Goal: Task Accomplishment & Management: Complete application form

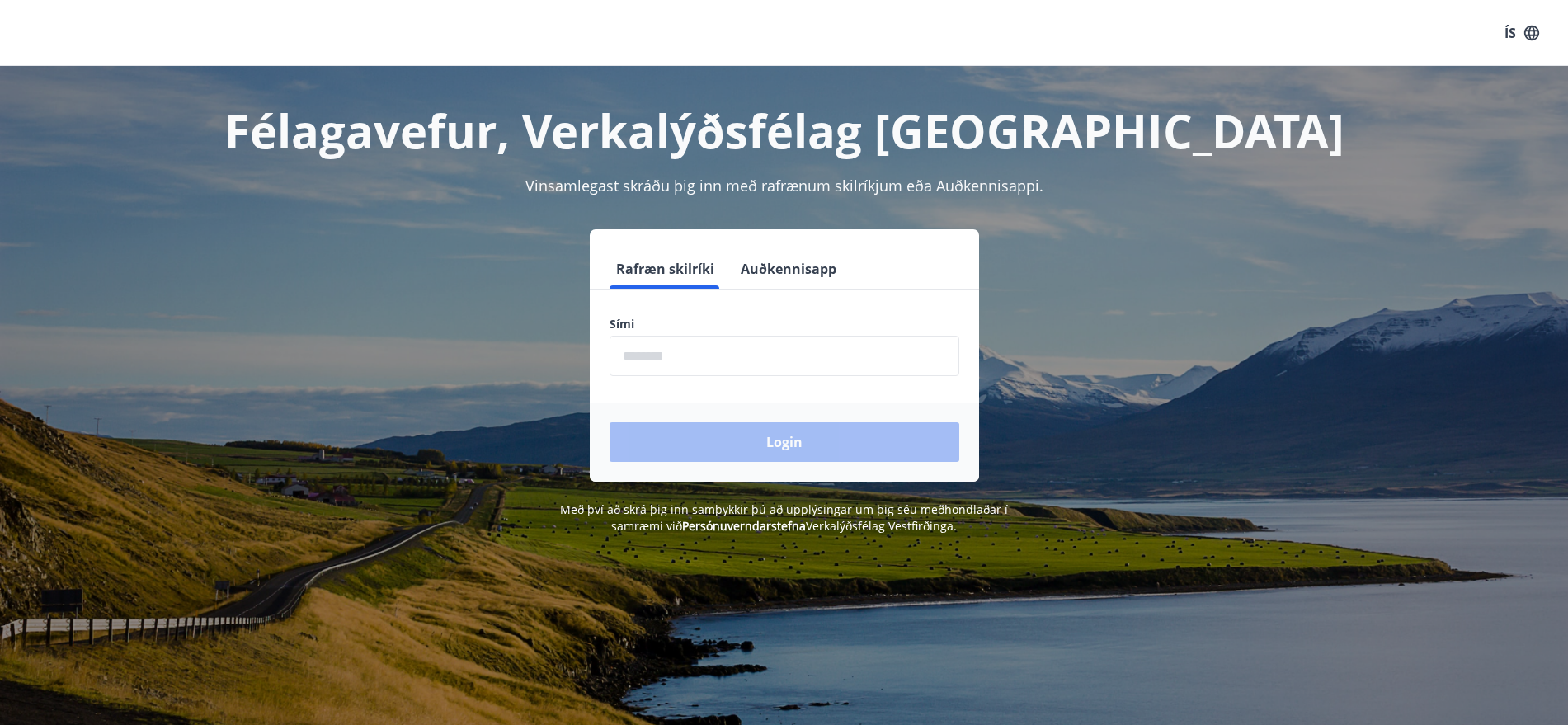
click at [690, 346] on input "phone" at bounding box center [784, 356] width 349 height 41
type input "********"
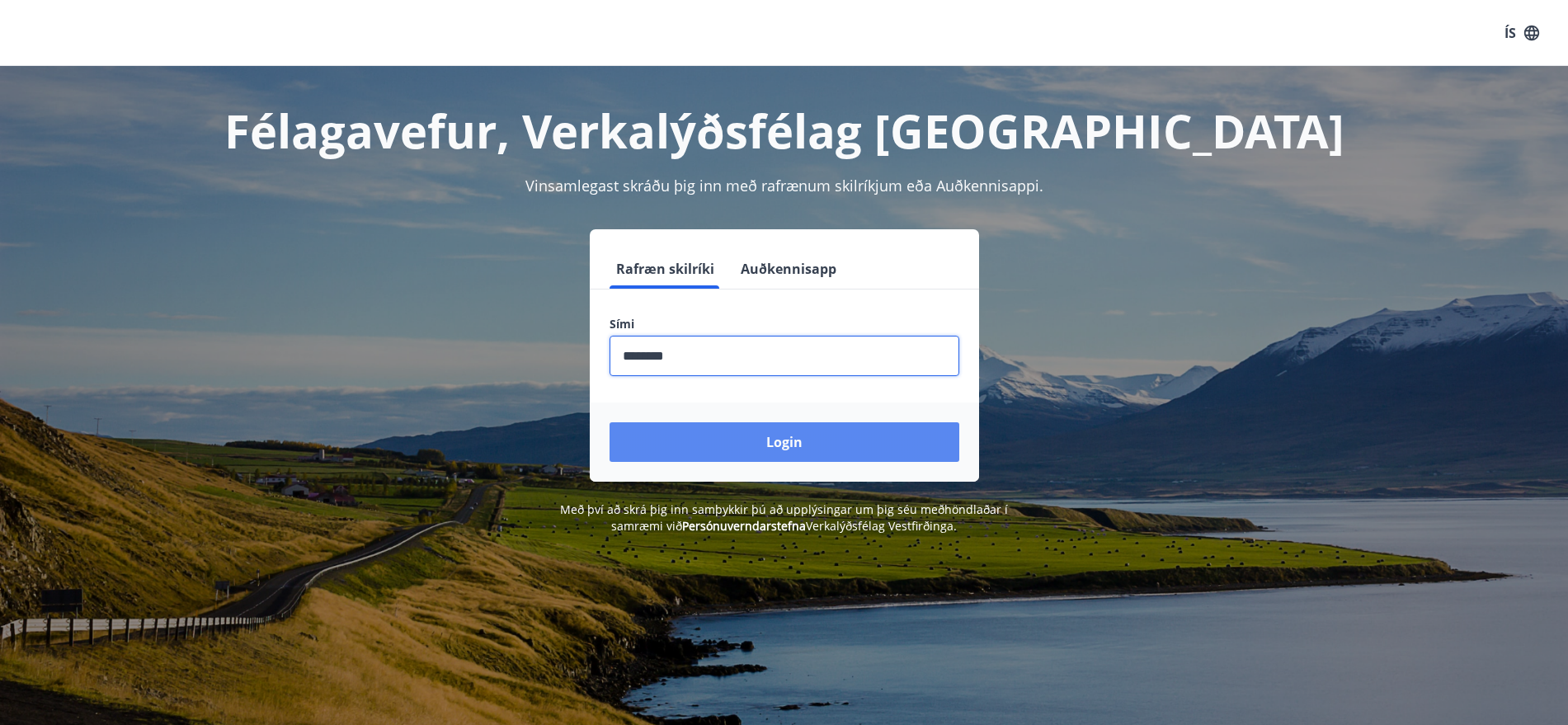
click at [766, 439] on button "Login" at bounding box center [784, 442] width 349 height 40
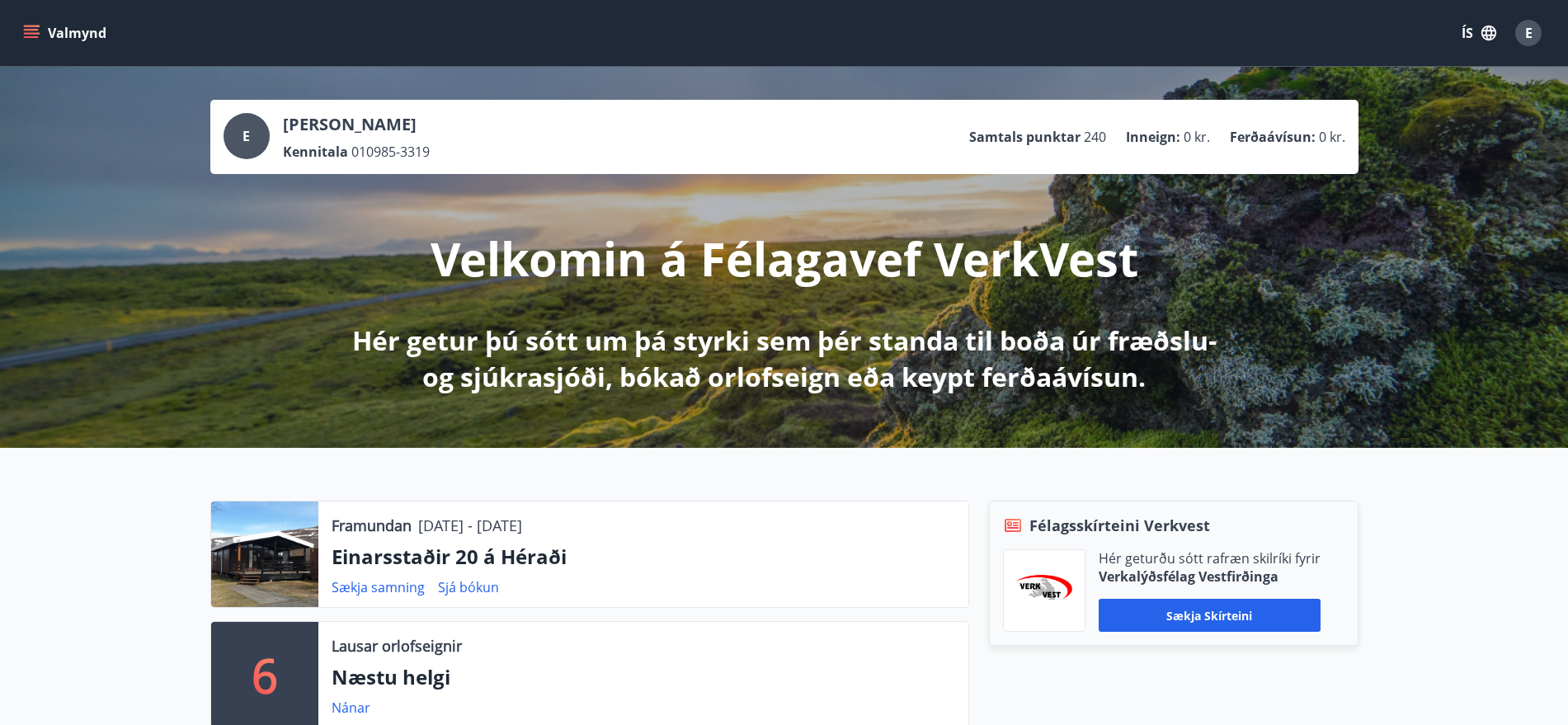
click at [35, 29] on icon "menu" at bounding box center [31, 29] width 15 height 2
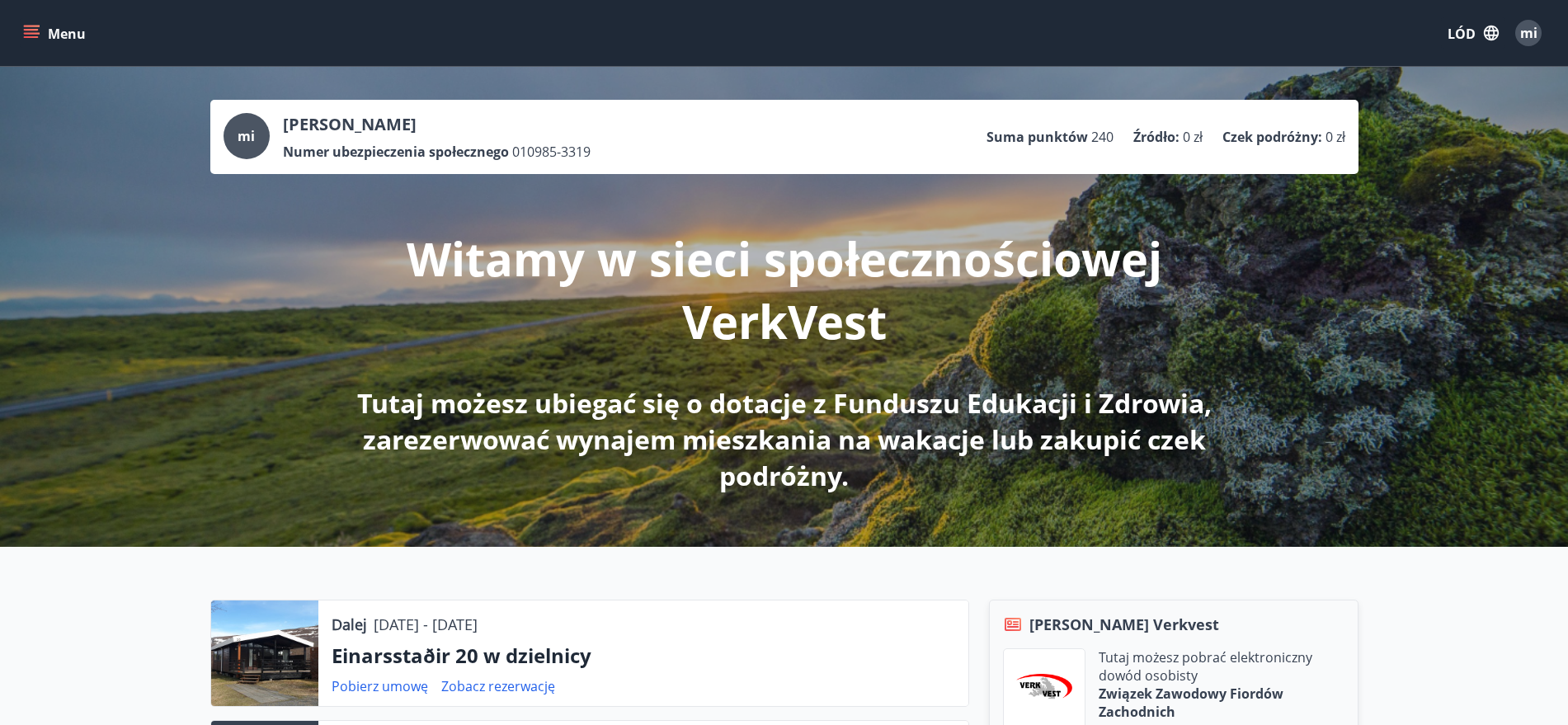
click at [23, 35] on icon "menu" at bounding box center [31, 33] width 16 height 16
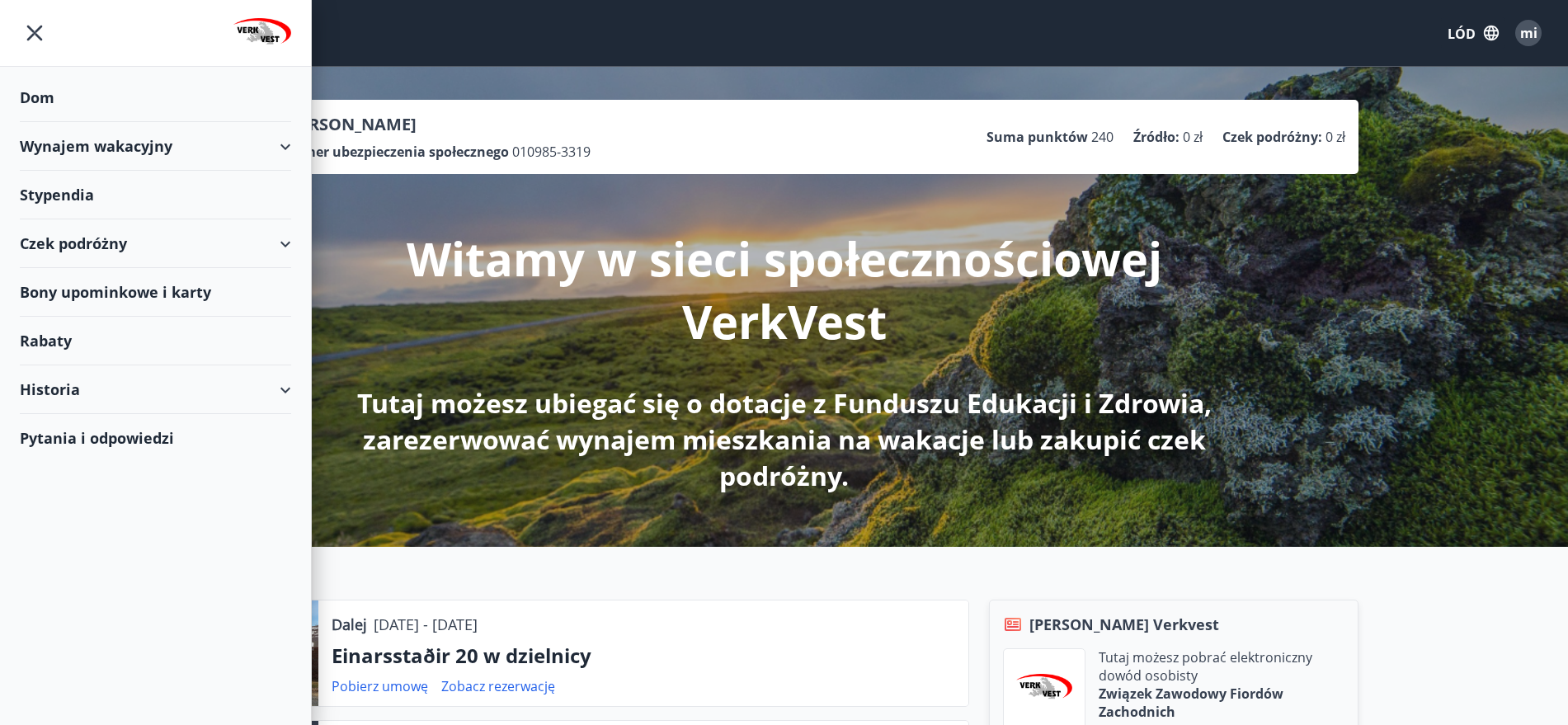
click at [60, 394] on font "Historia" at bounding box center [50, 389] width 60 height 20
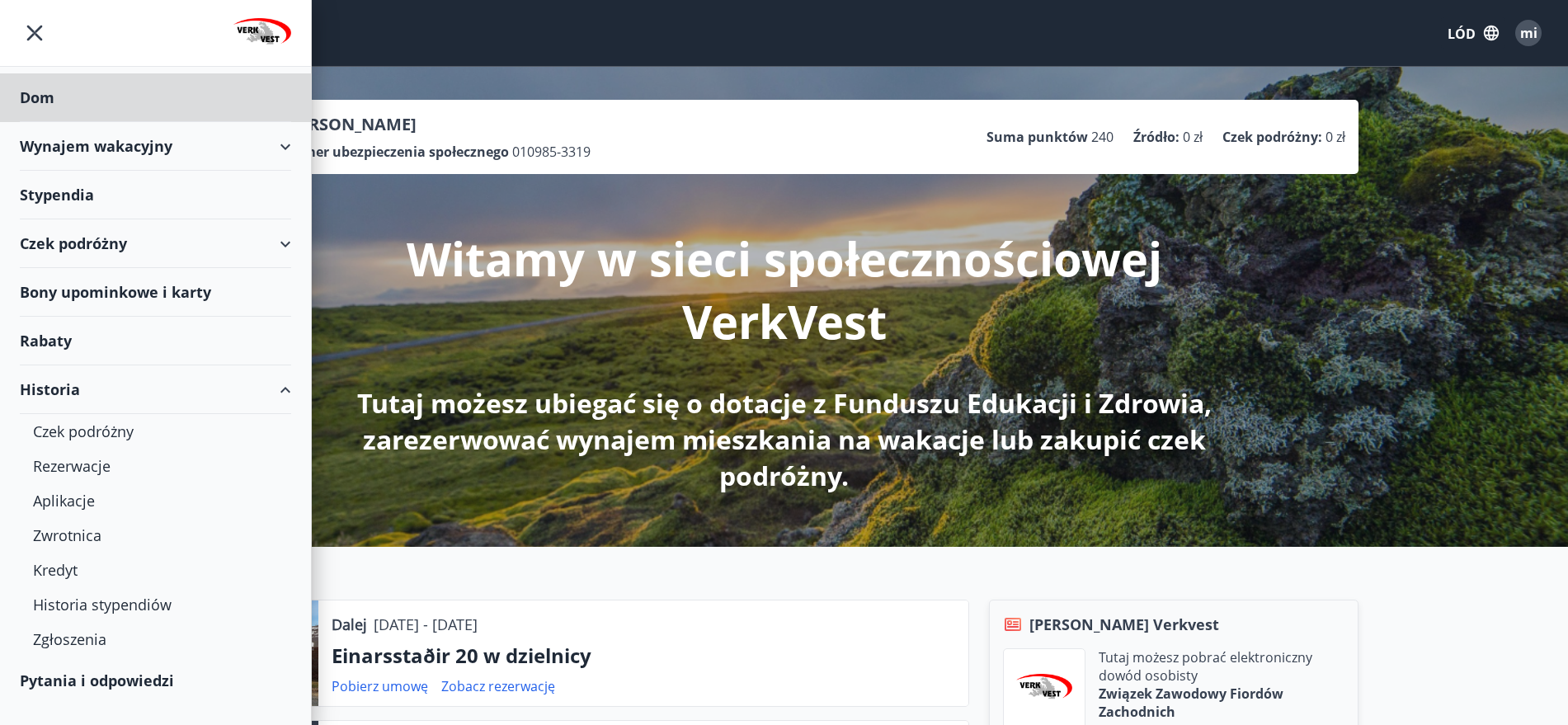
click at [36, 107] on font "Stypendia" at bounding box center [37, 97] width 35 height 20
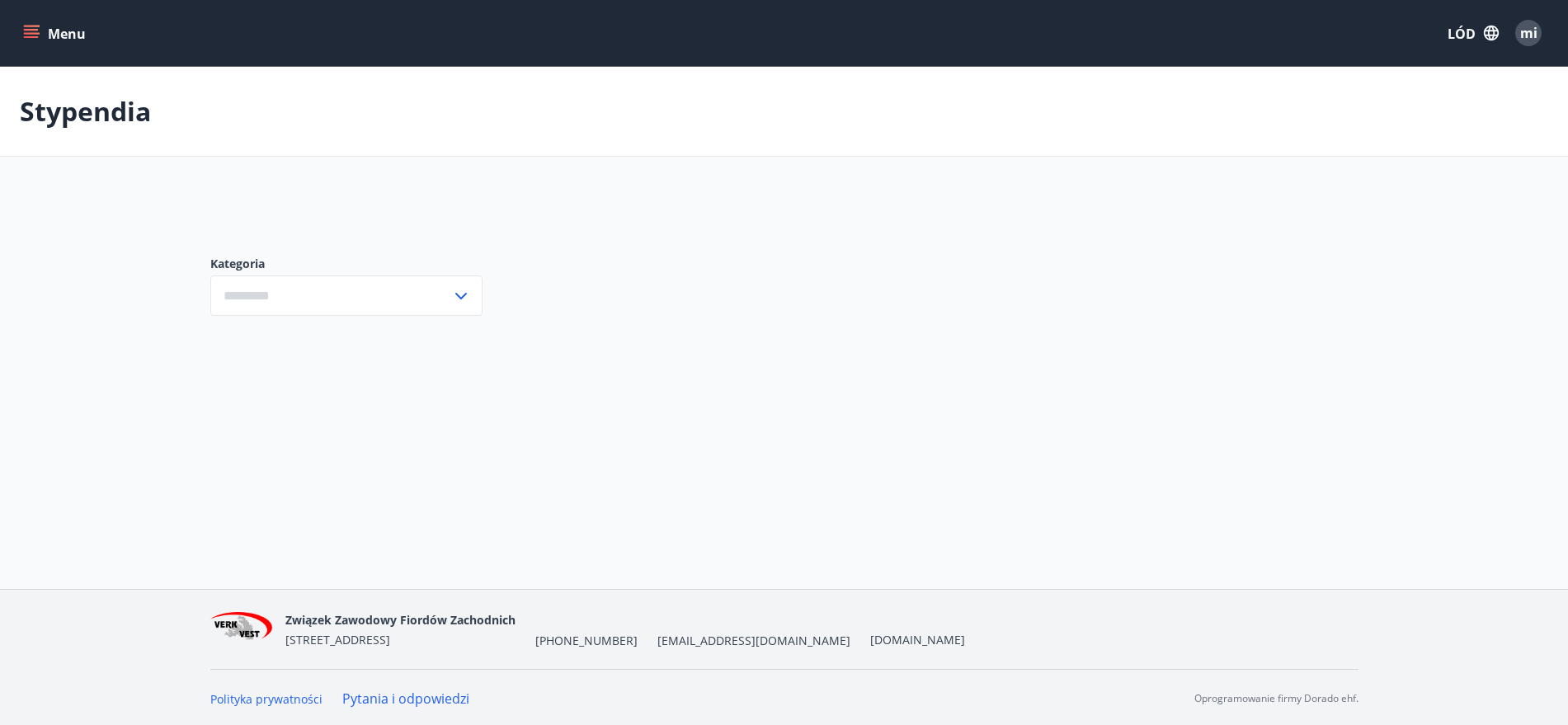
type input "***"
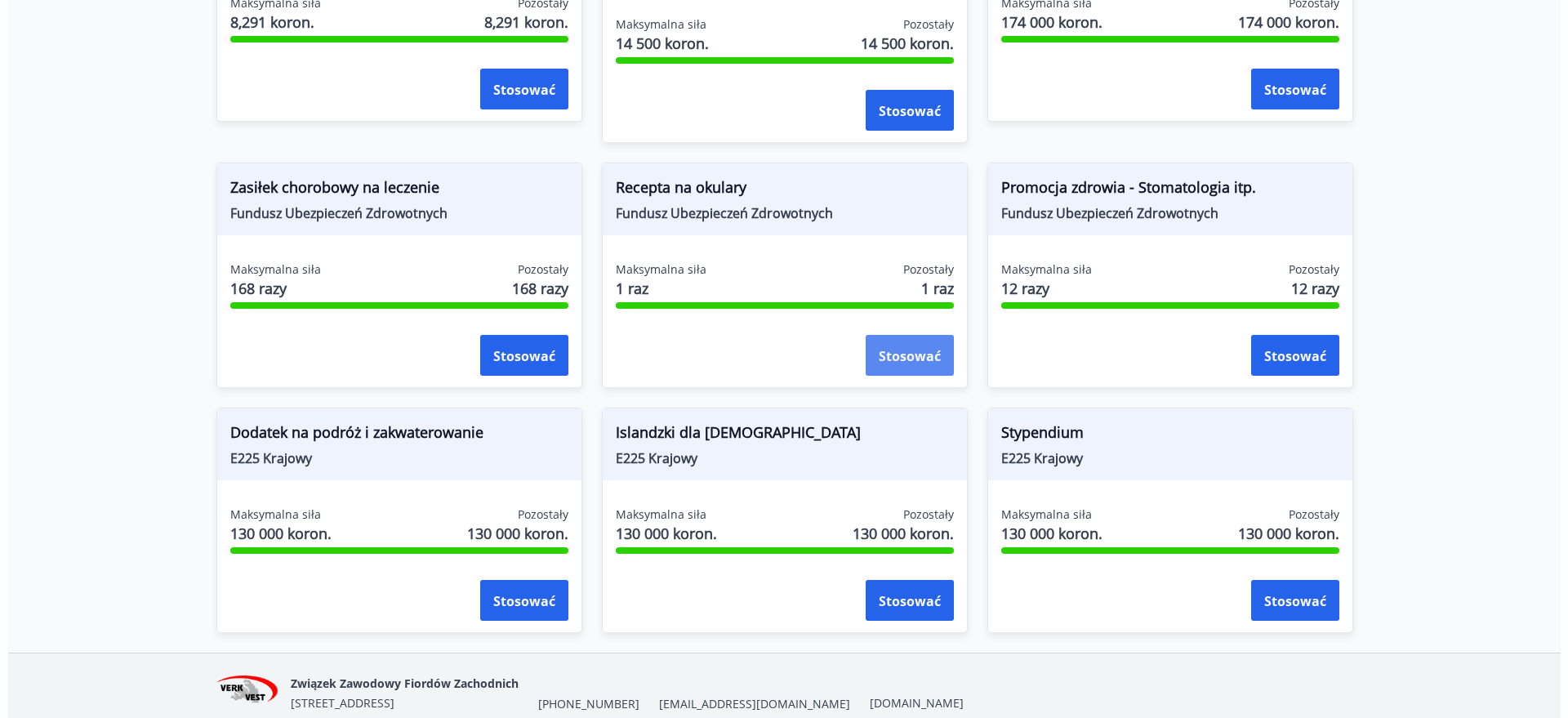
scroll to position [1289, 0]
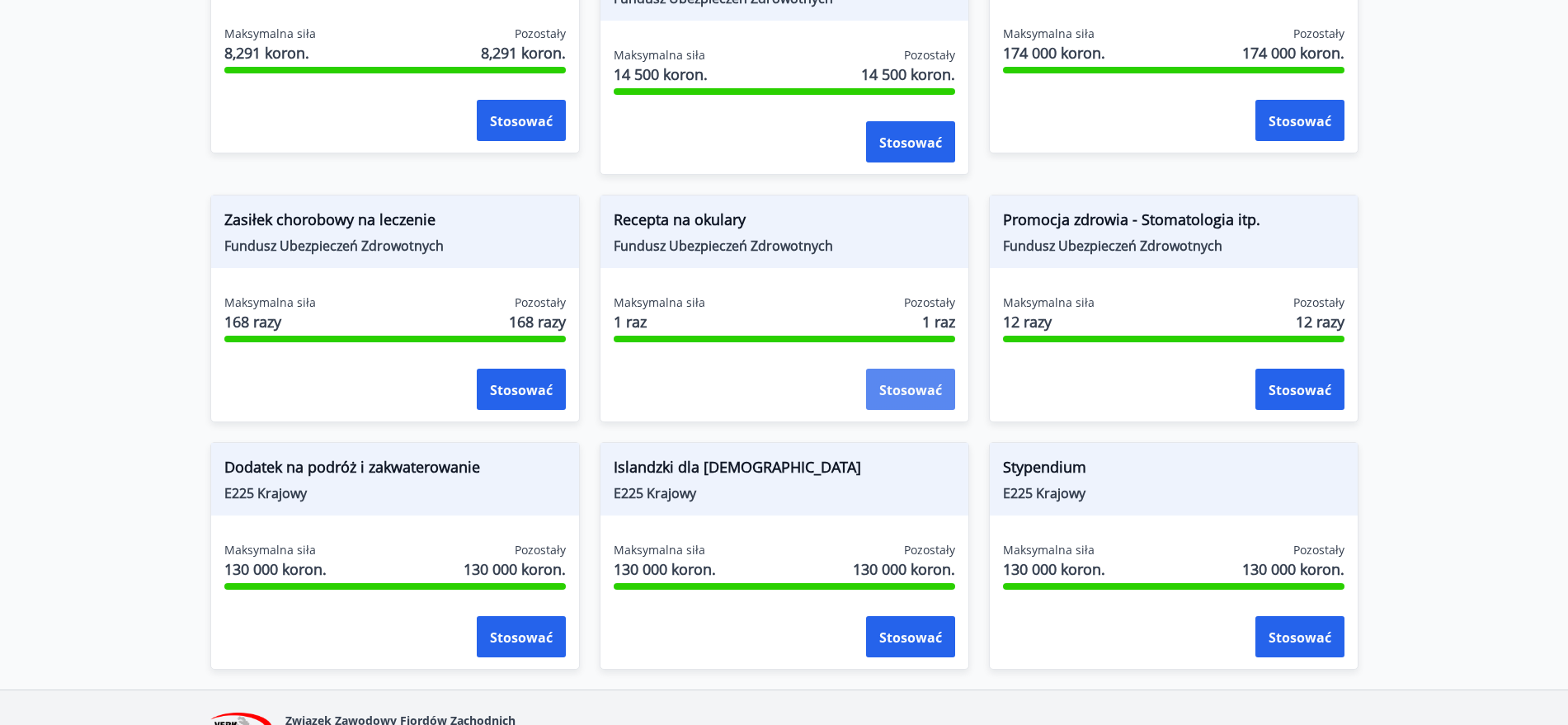
click at [913, 399] on button "Stosować" at bounding box center [910, 389] width 89 height 41
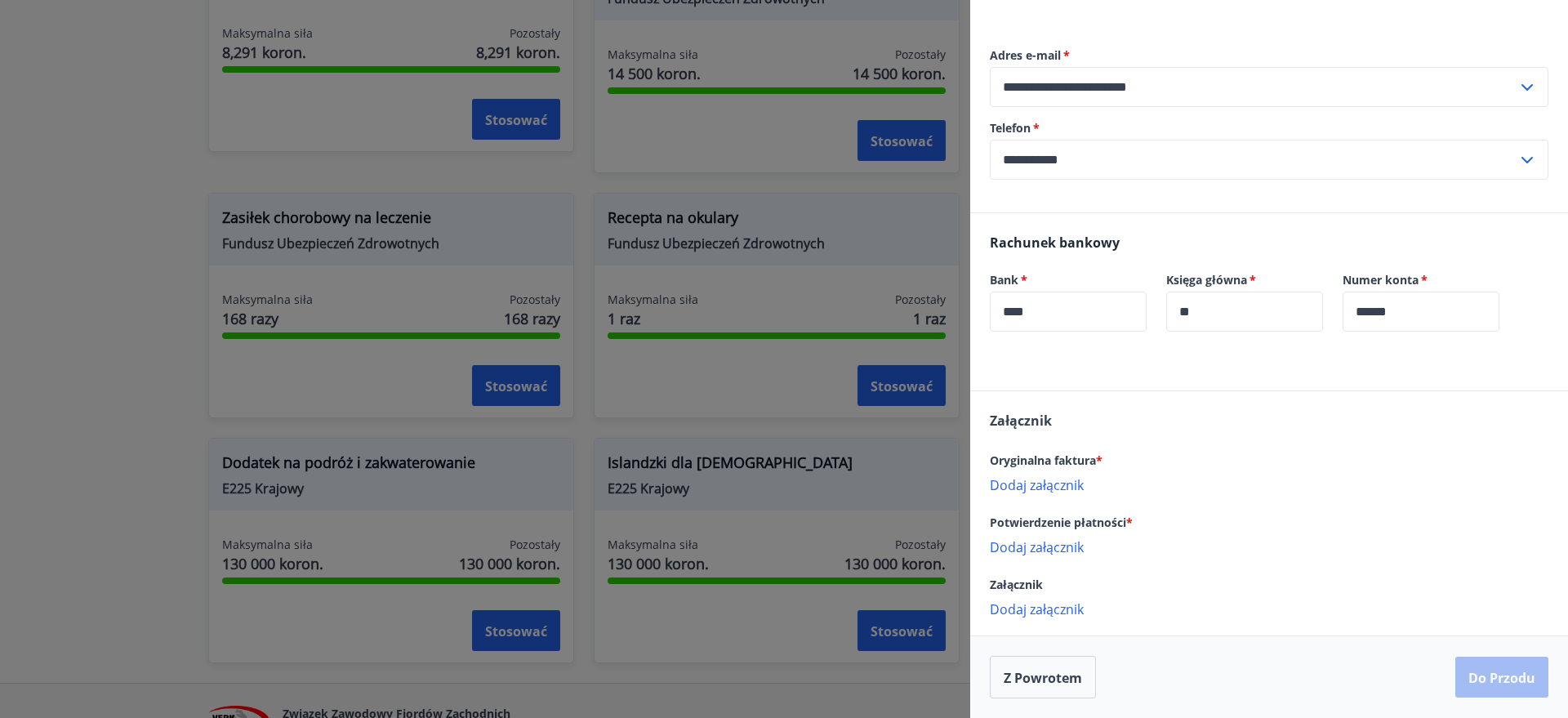
scroll to position [530, 0]
click at [1058, 483] on font "Dodaj załącznik" at bounding box center [1037, 485] width 94 height 18
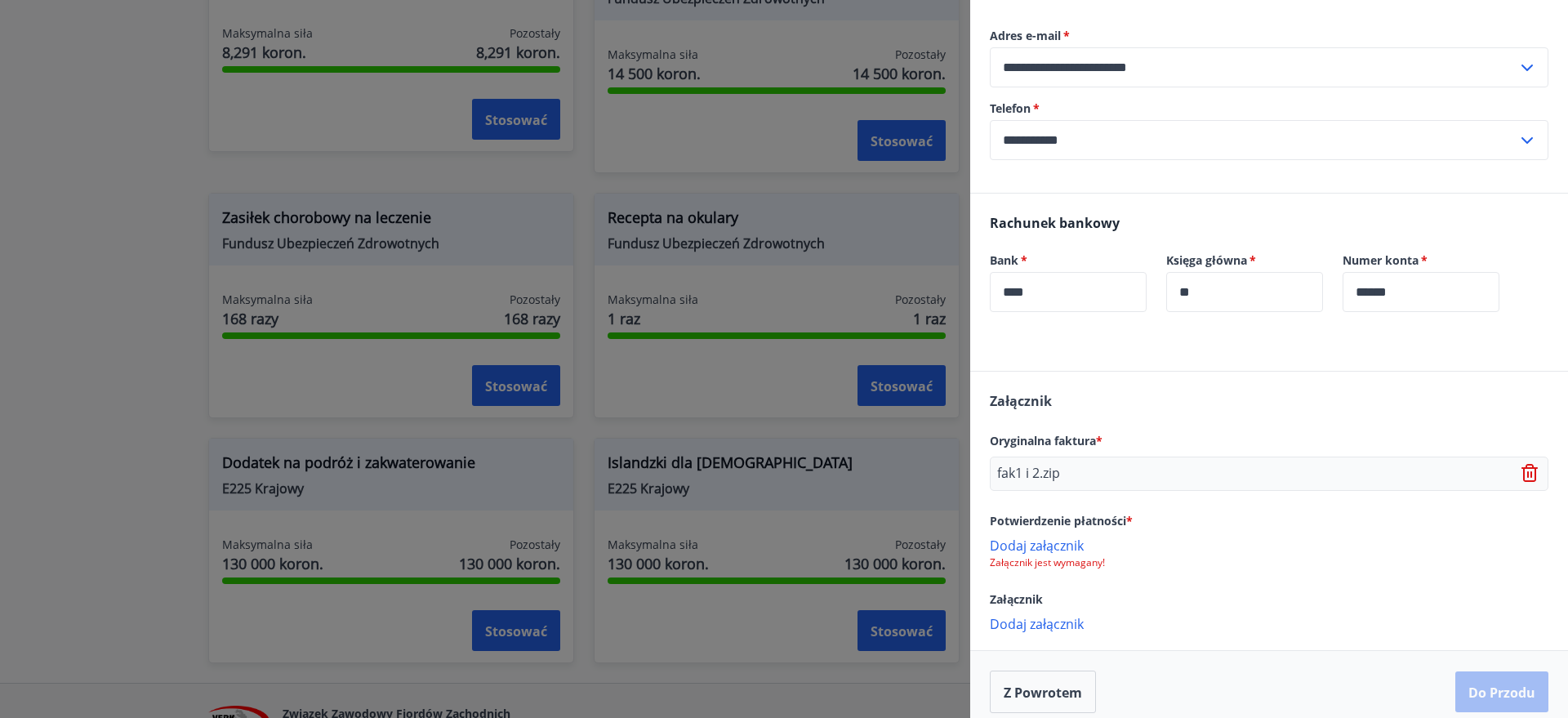
click at [1042, 555] on font "Dodaj załącznik" at bounding box center [1037, 545] width 94 height 18
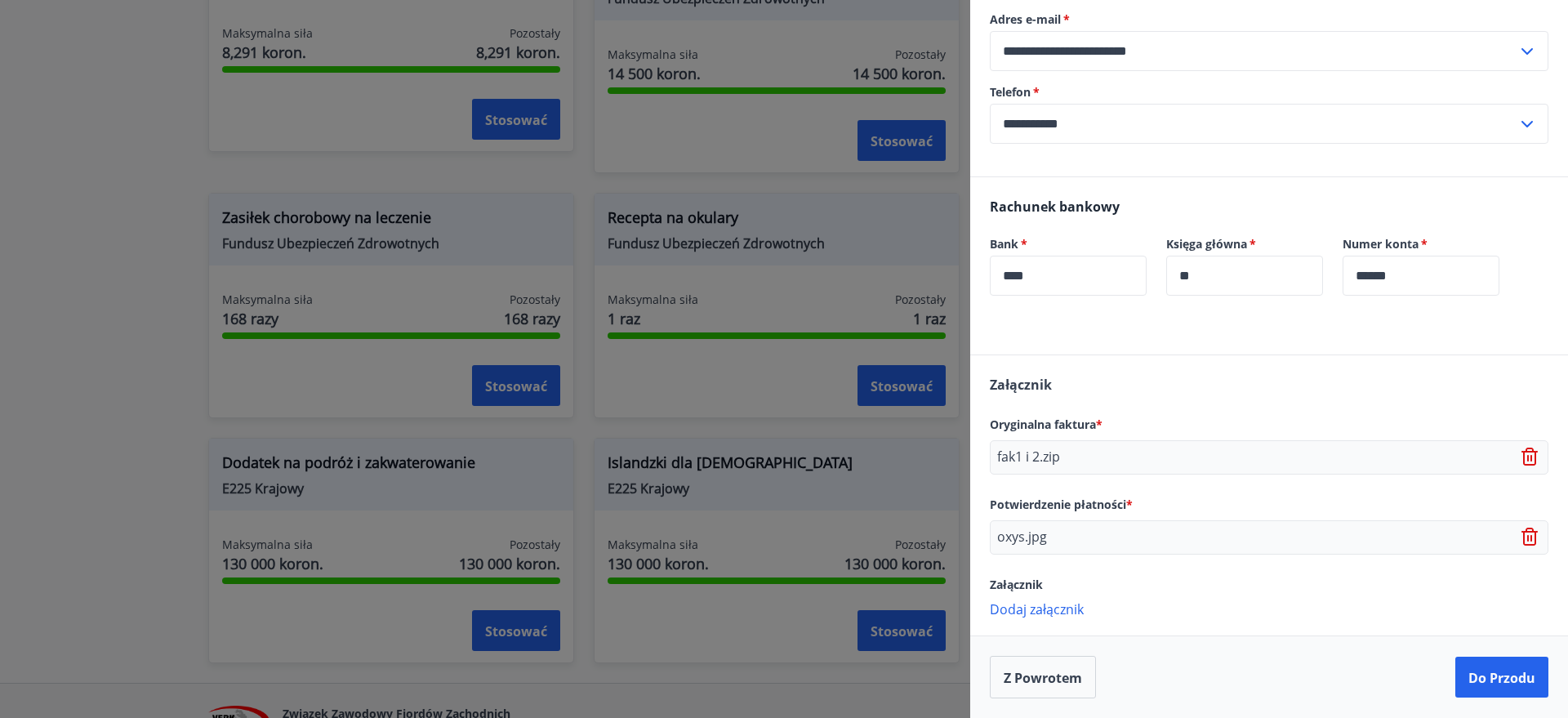
scroll to position [566, 0]
click at [1469, 674] on font "Do przodu" at bounding box center [1502, 678] width 67 height 18
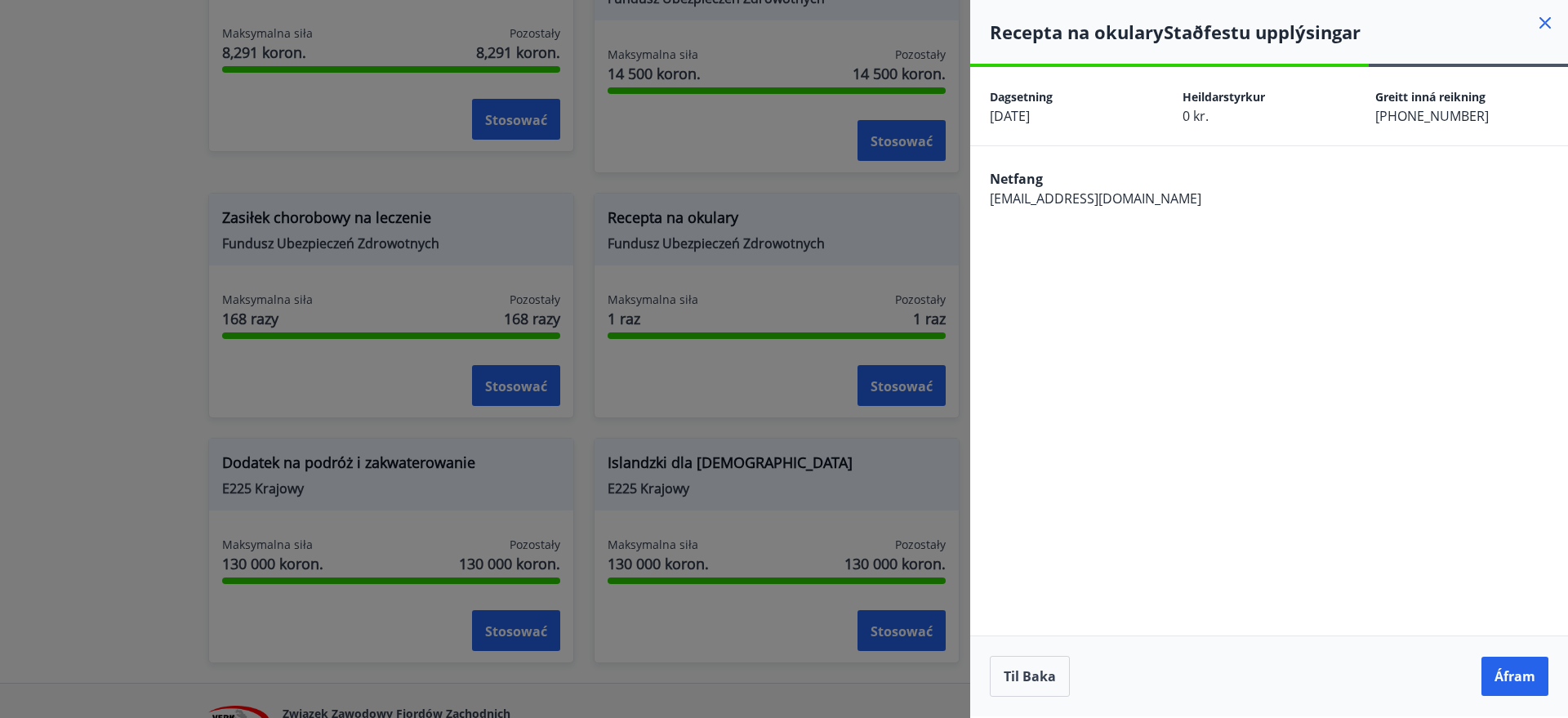
scroll to position [0, 0]
click at [1084, 674] on button "Z powrotem" at bounding box center [1043, 676] width 106 height 43
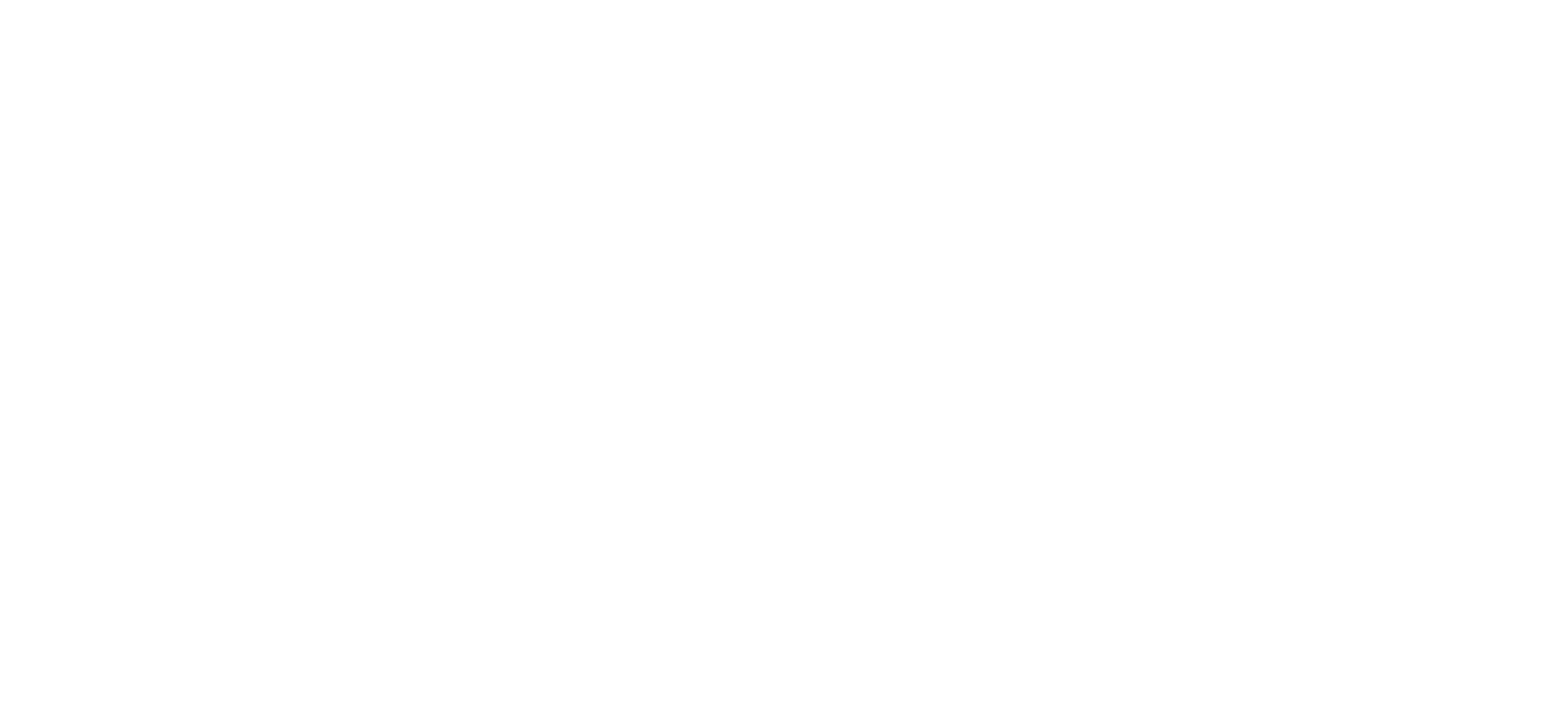
click at [631, 7] on html "Tekst oryginalny Oceń to tłumaczenie Twoja opinia pomoże ulepszyć Tłumacza Goog…" at bounding box center [784, 3] width 1568 height 7
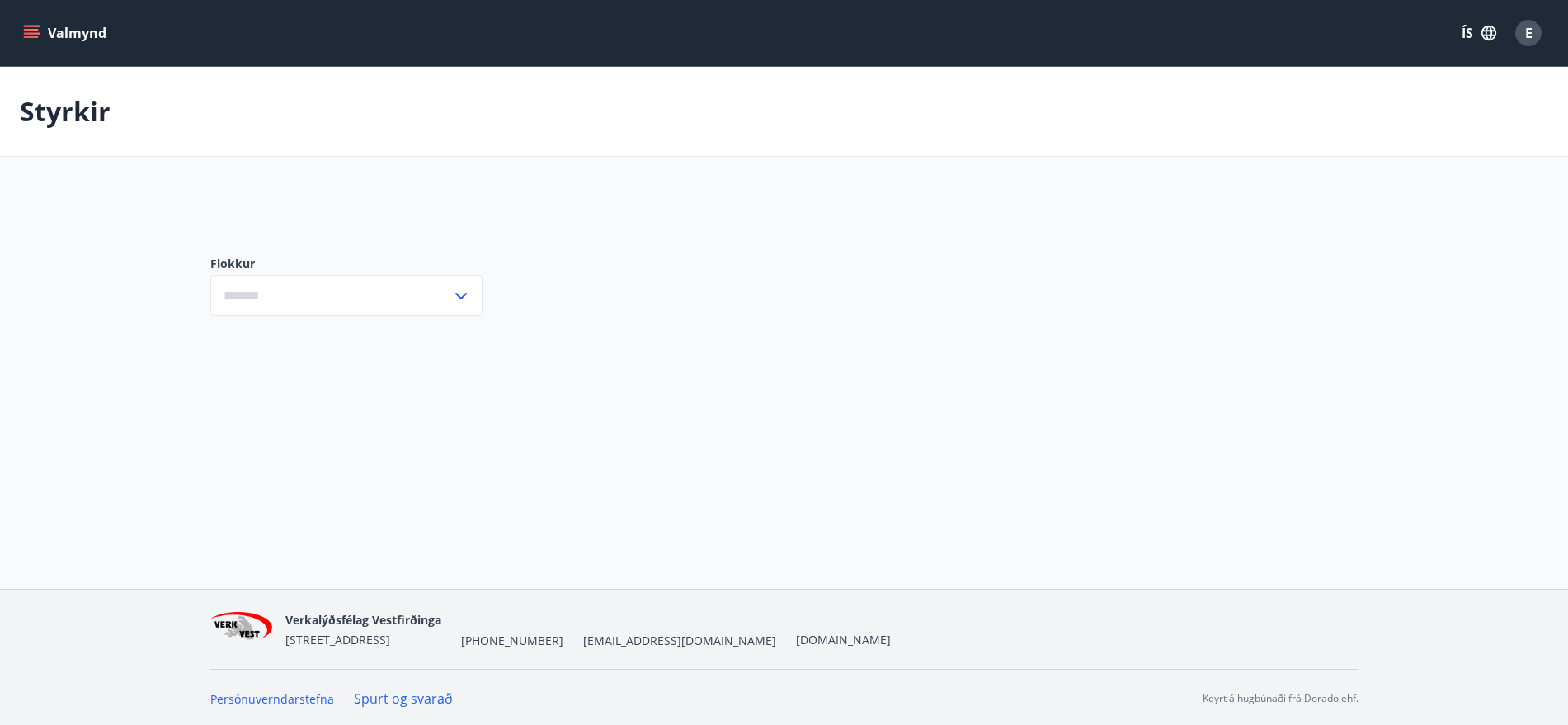
type input "***"
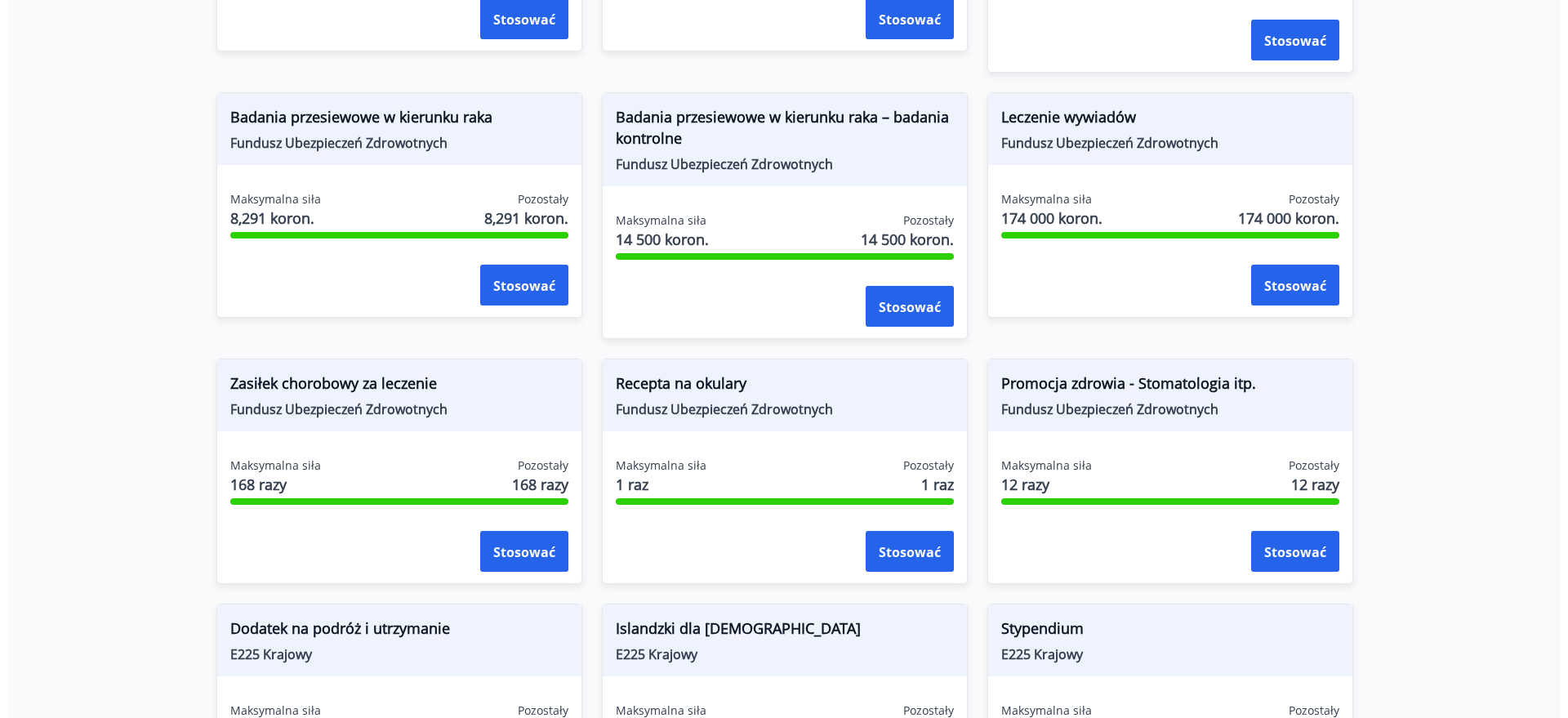
scroll to position [1159, 0]
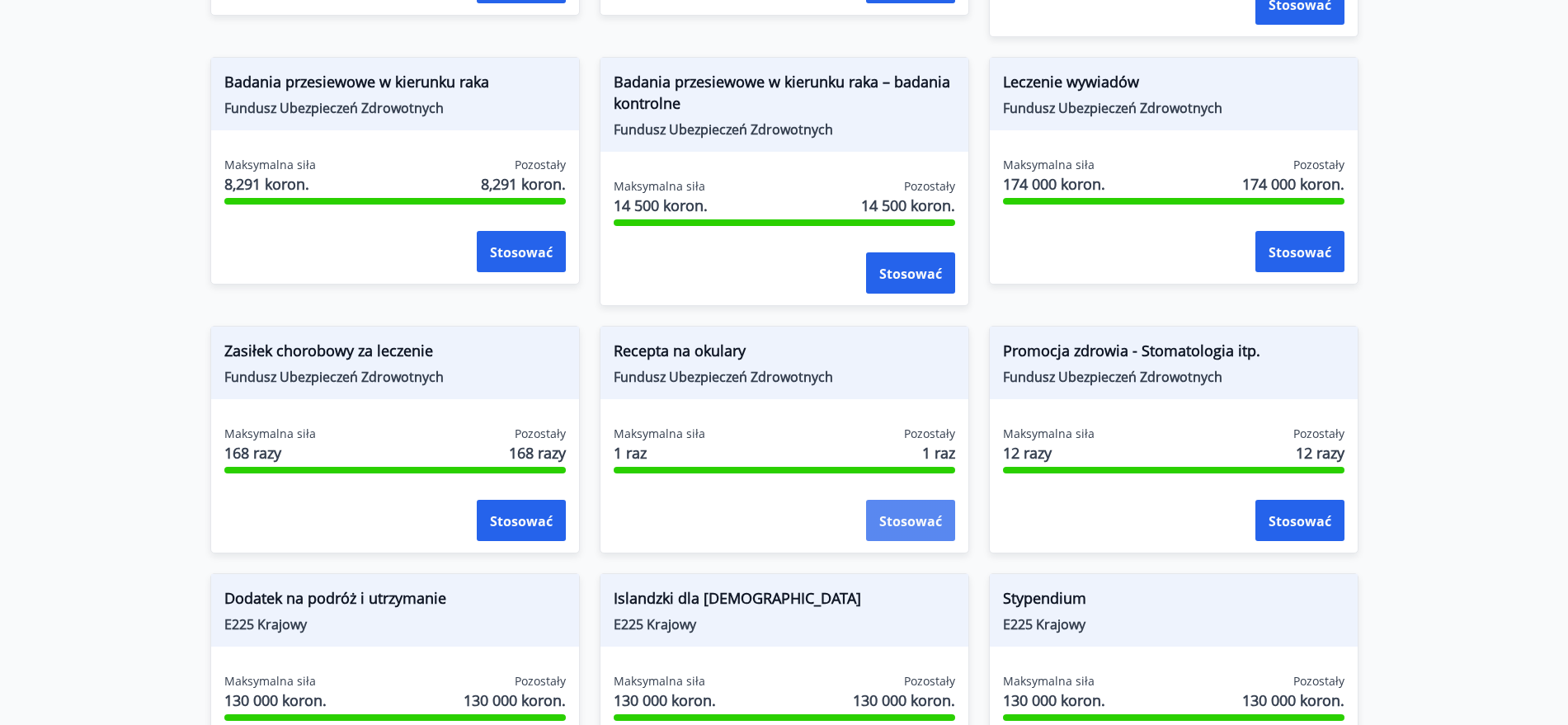
click at [885, 525] on font "Stosować" at bounding box center [910, 521] width 63 height 18
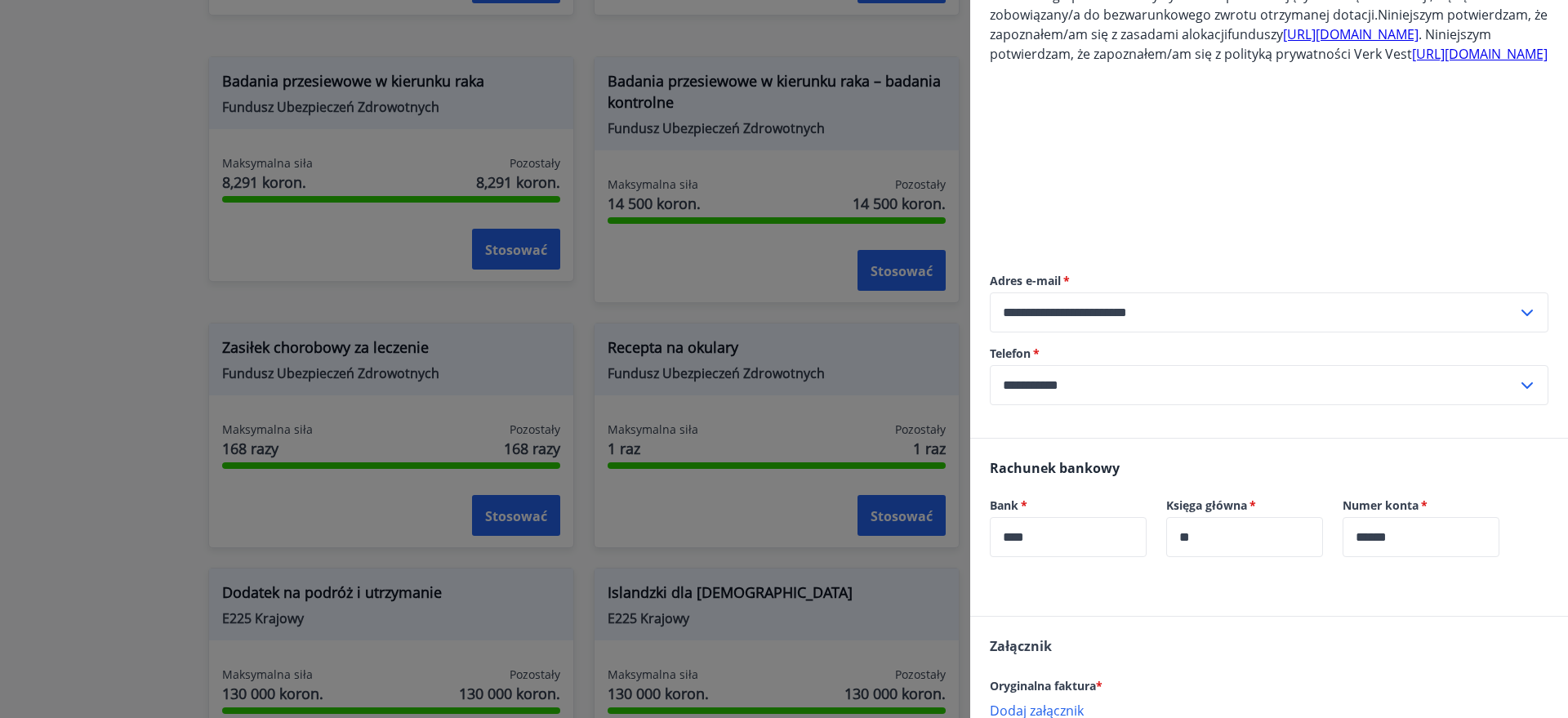
scroll to position [530, 0]
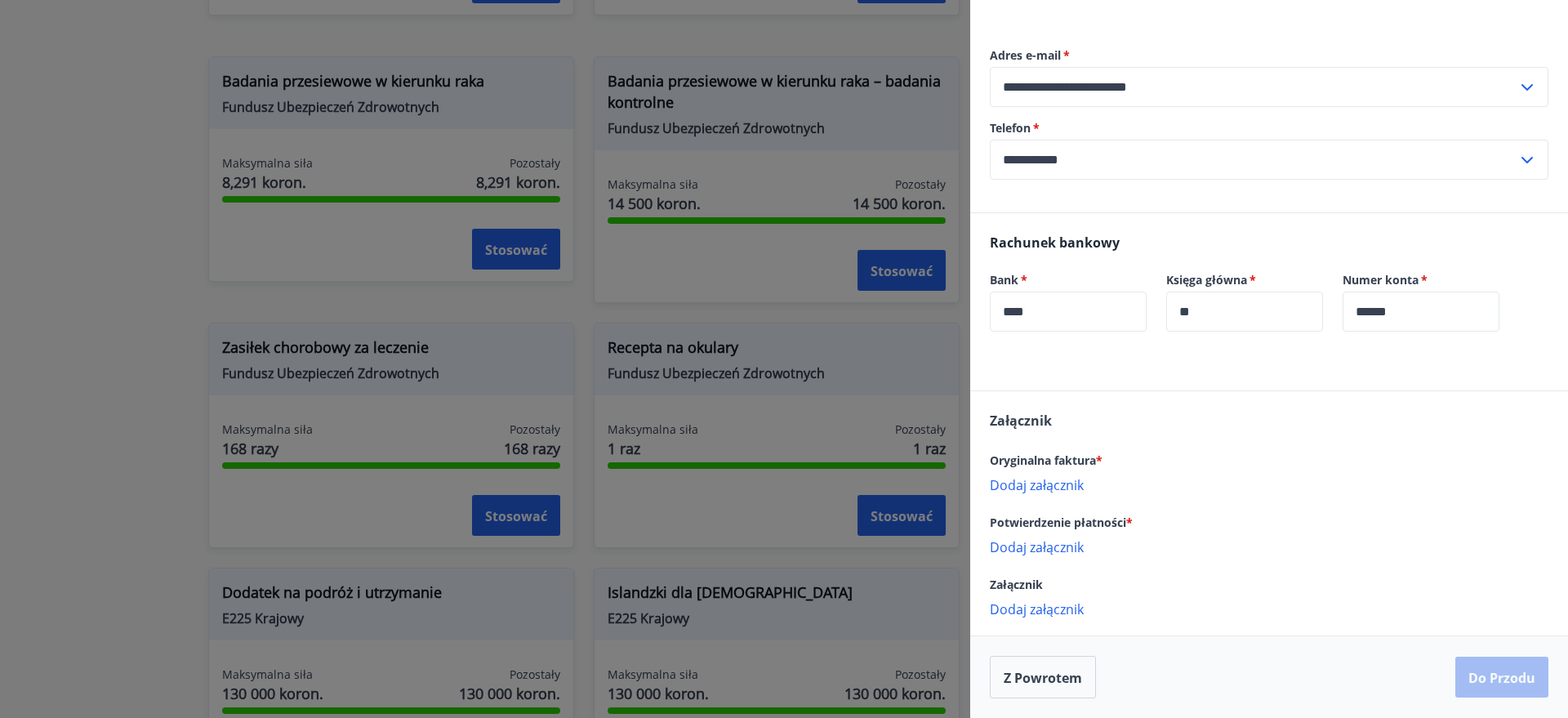
click at [1019, 483] on font "Dodaj załącznik" at bounding box center [1037, 485] width 94 height 18
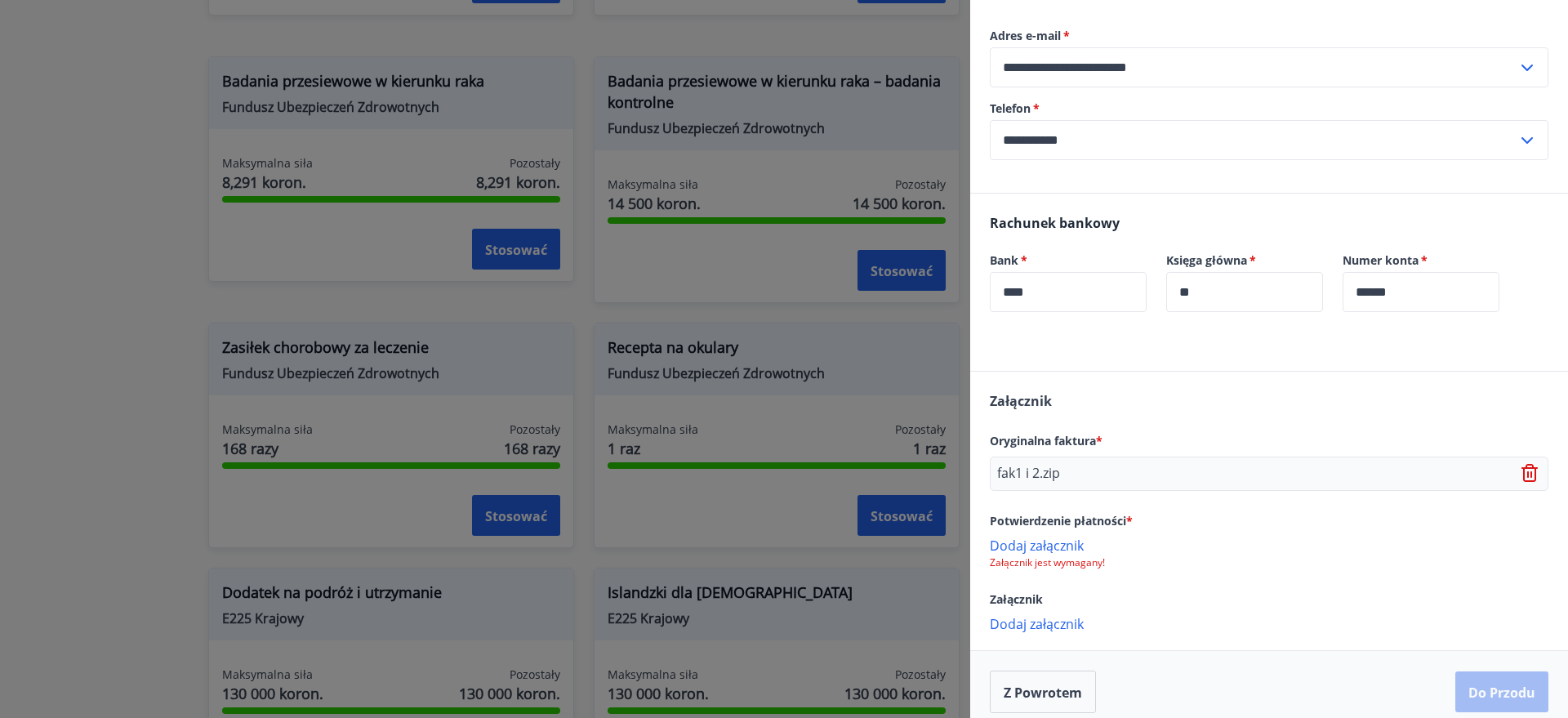
click at [1059, 555] on font "Dodaj załącznik" at bounding box center [1037, 545] width 94 height 18
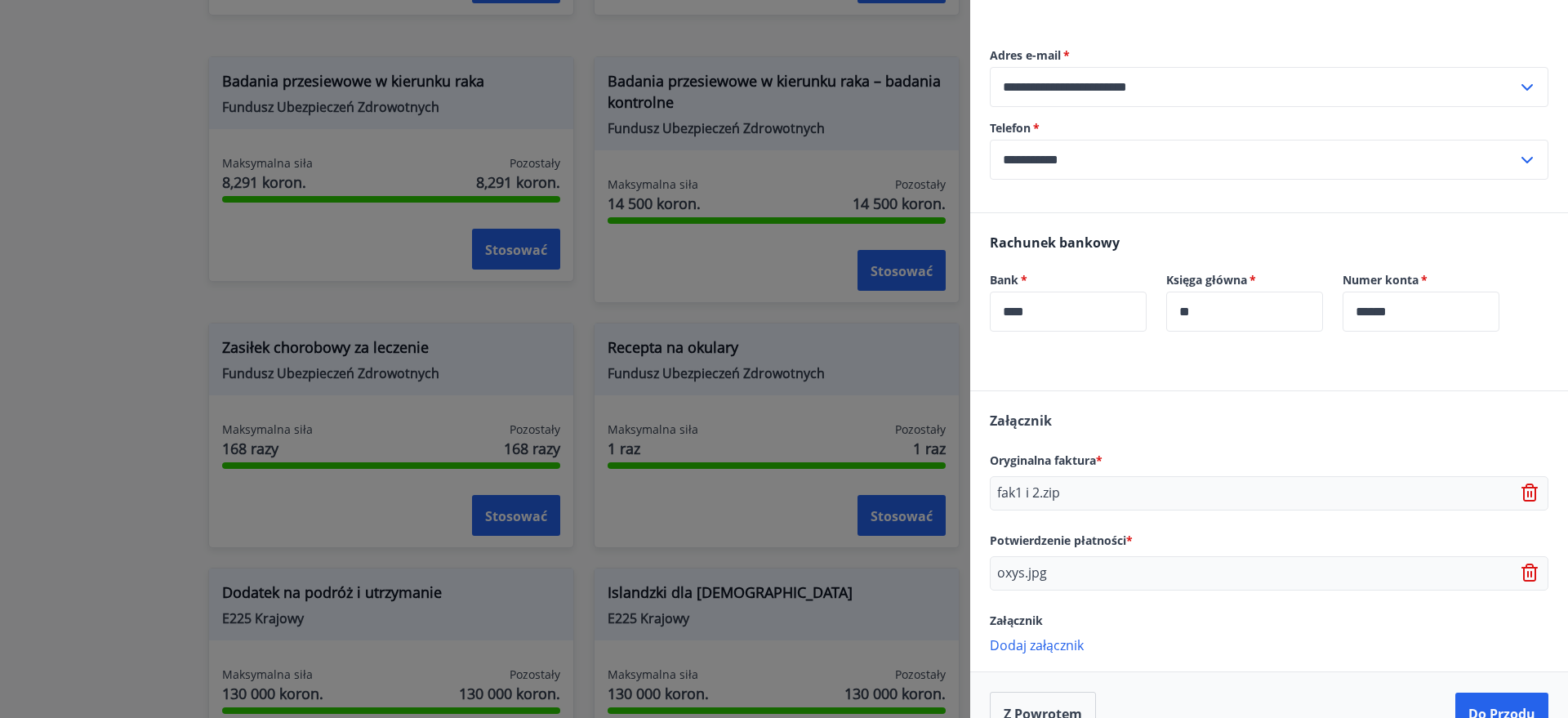
scroll to position [566, 0]
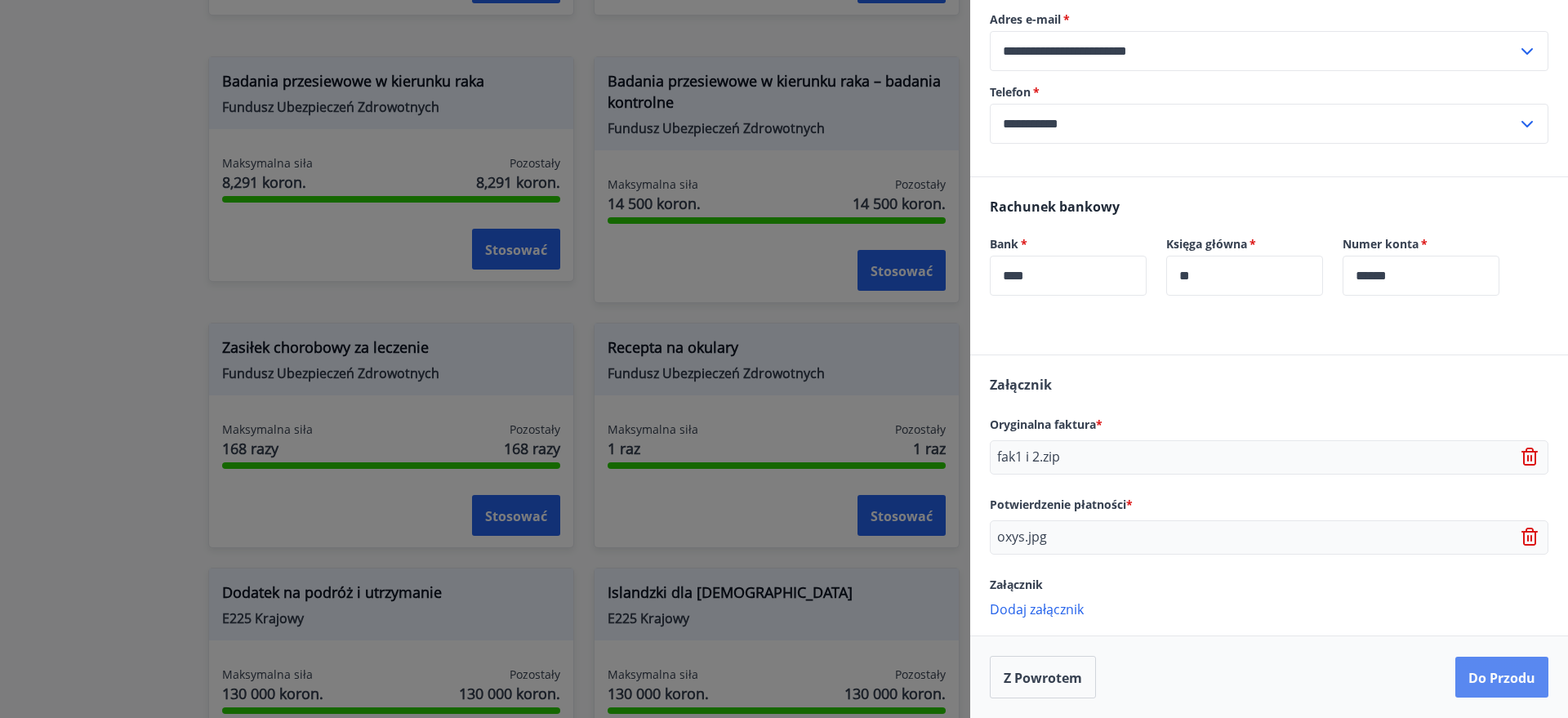
click at [1475, 680] on font "Do przodu" at bounding box center [1502, 678] width 67 height 18
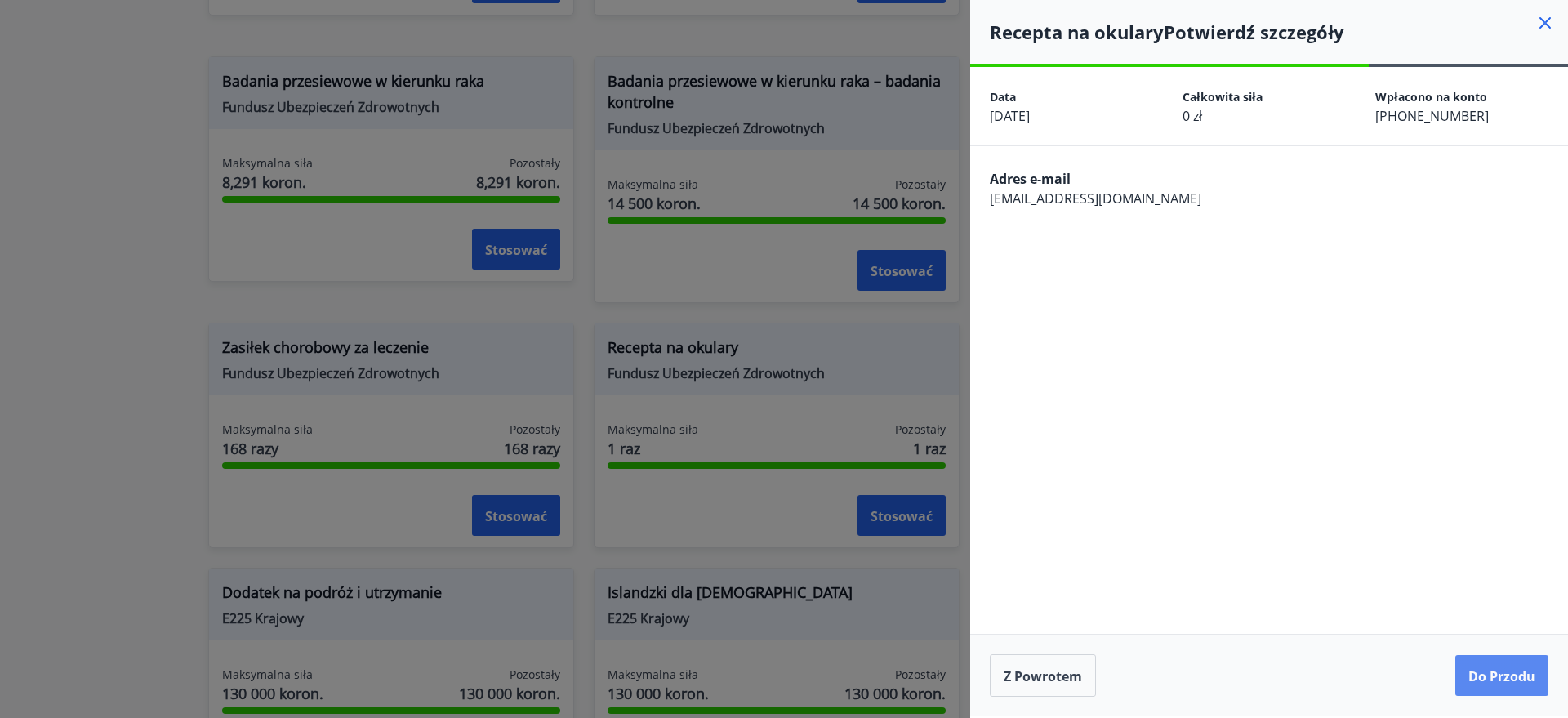
click at [1474, 674] on font "Do przodu" at bounding box center [1502, 676] width 67 height 18
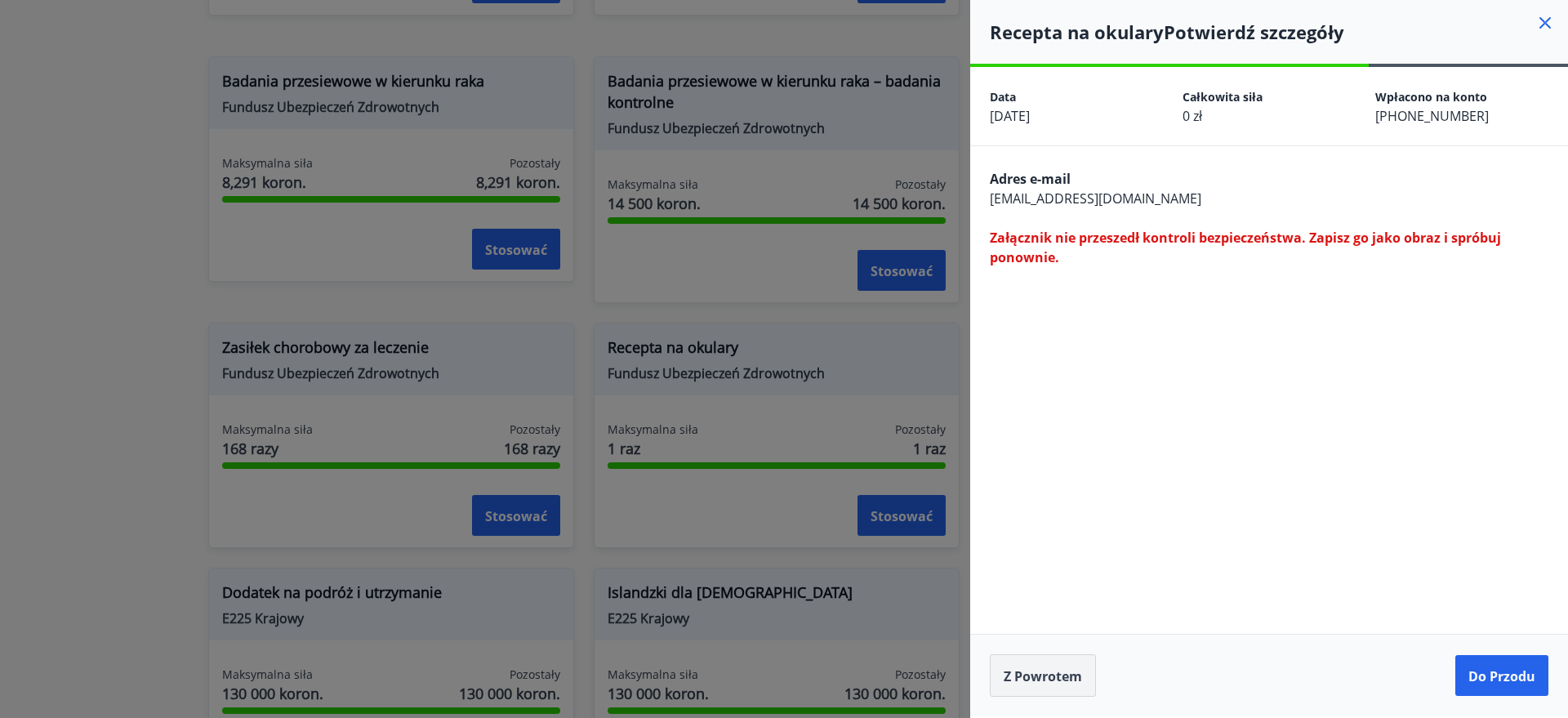
click at [1067, 670] on font "Z powrotem" at bounding box center [1043, 676] width 79 height 18
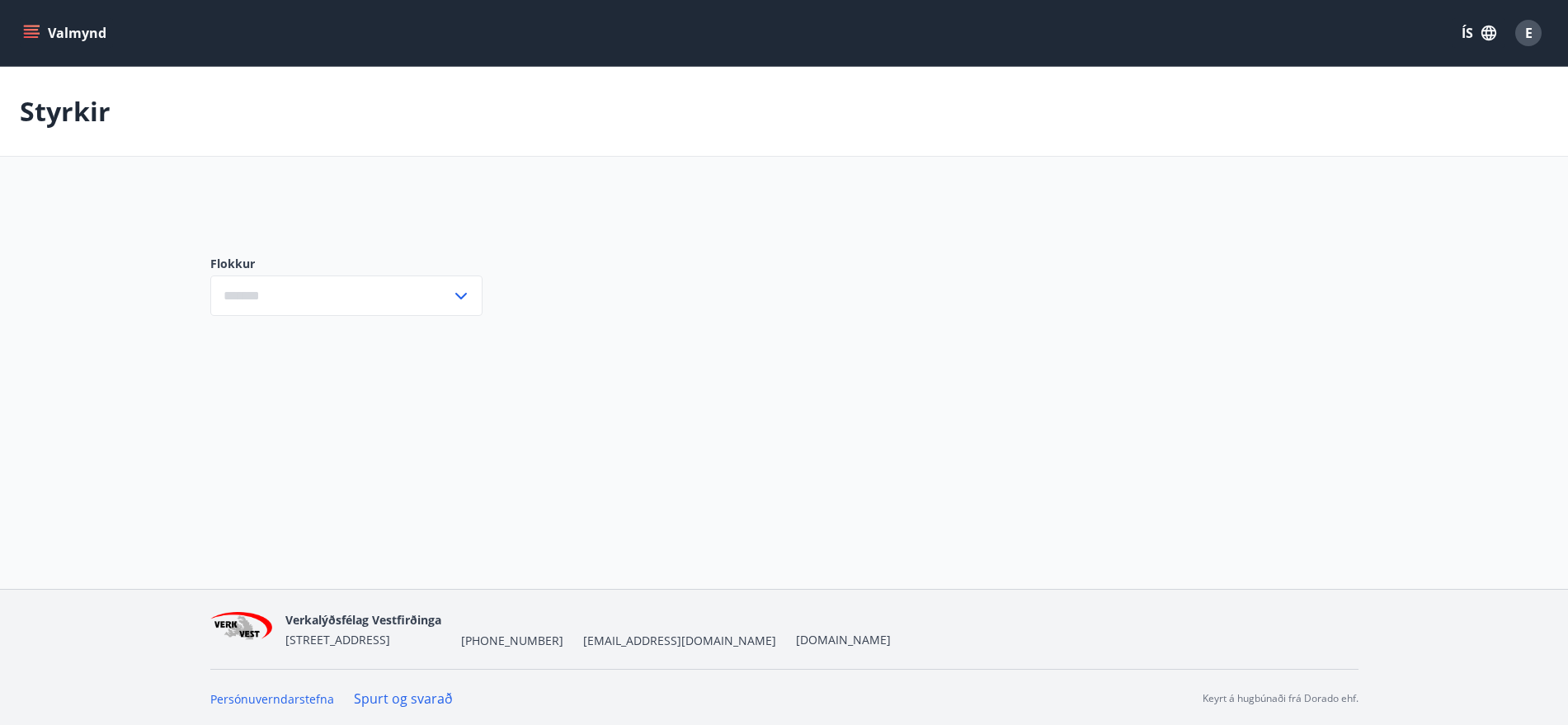
type input "***"
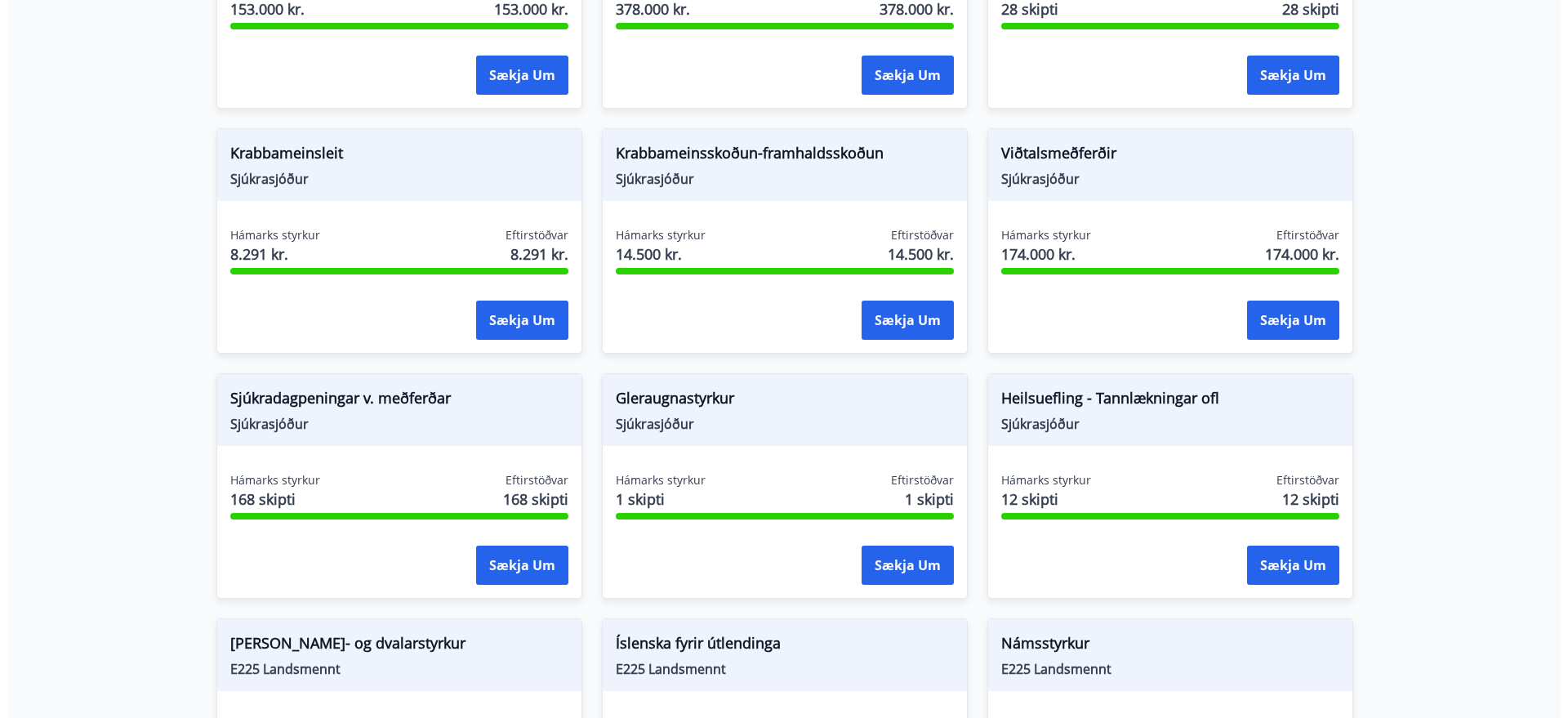
scroll to position [1123, 0]
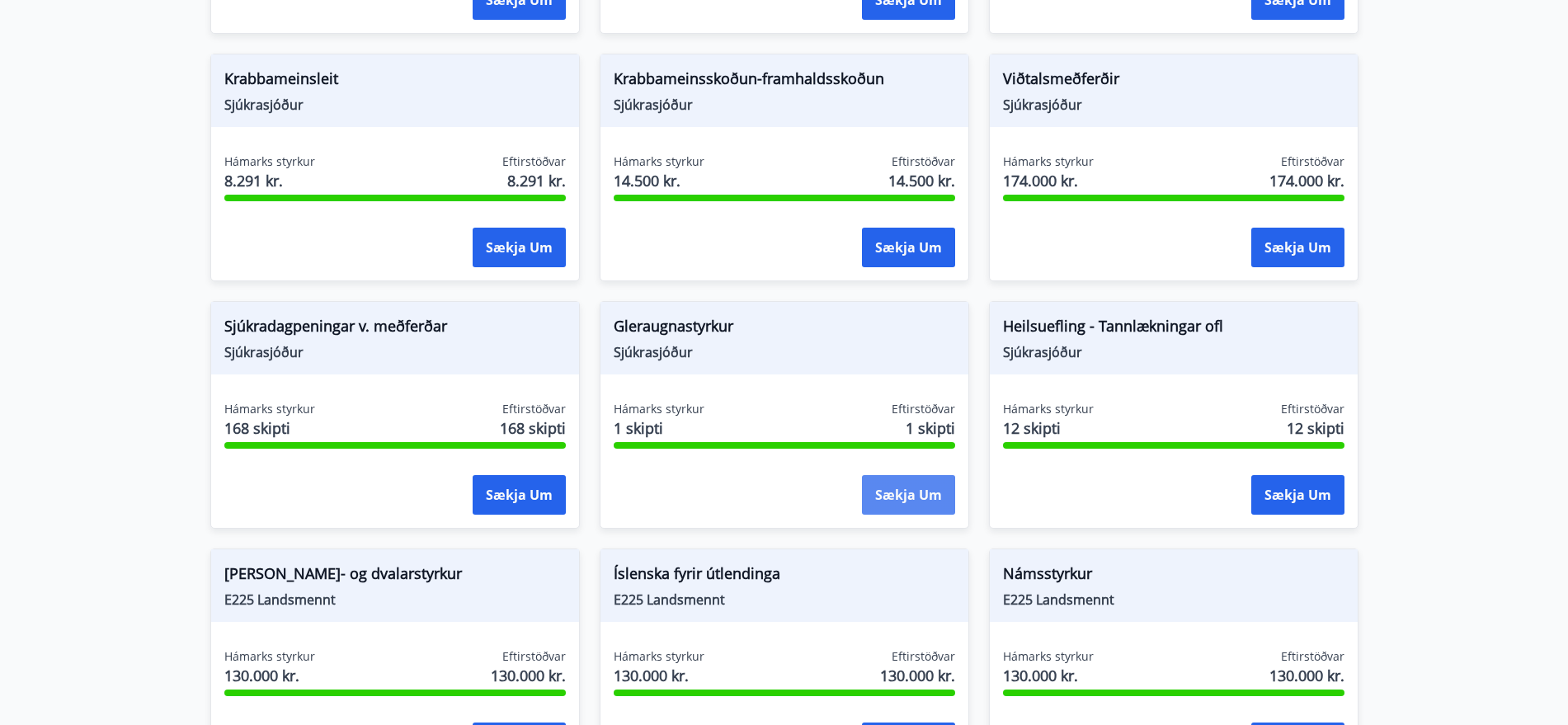
click at [936, 476] on button "Sækja um" at bounding box center [909, 495] width 93 height 40
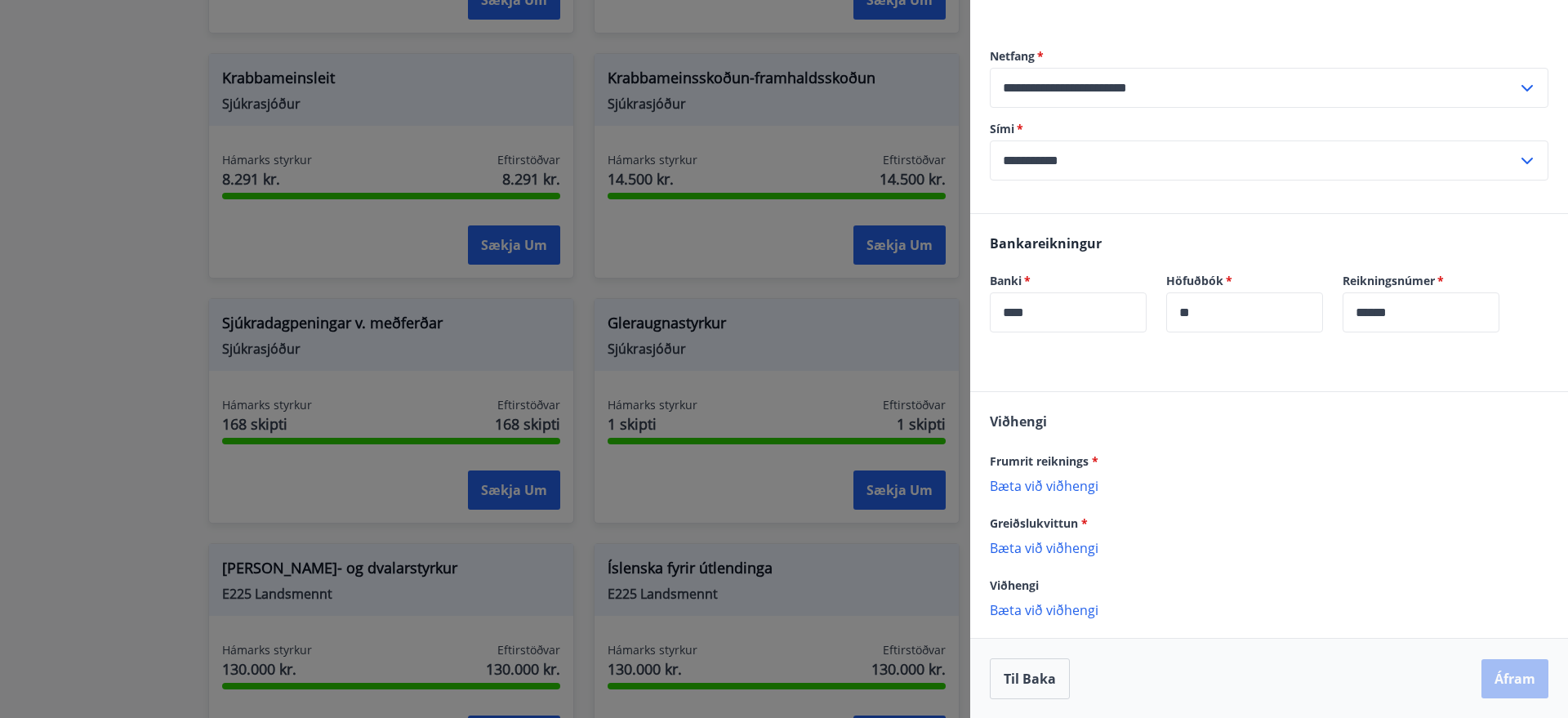
scroll to position [433, 0]
click at [1031, 483] on p "Bæta við viðhengi" at bounding box center [1270, 484] width 559 height 16
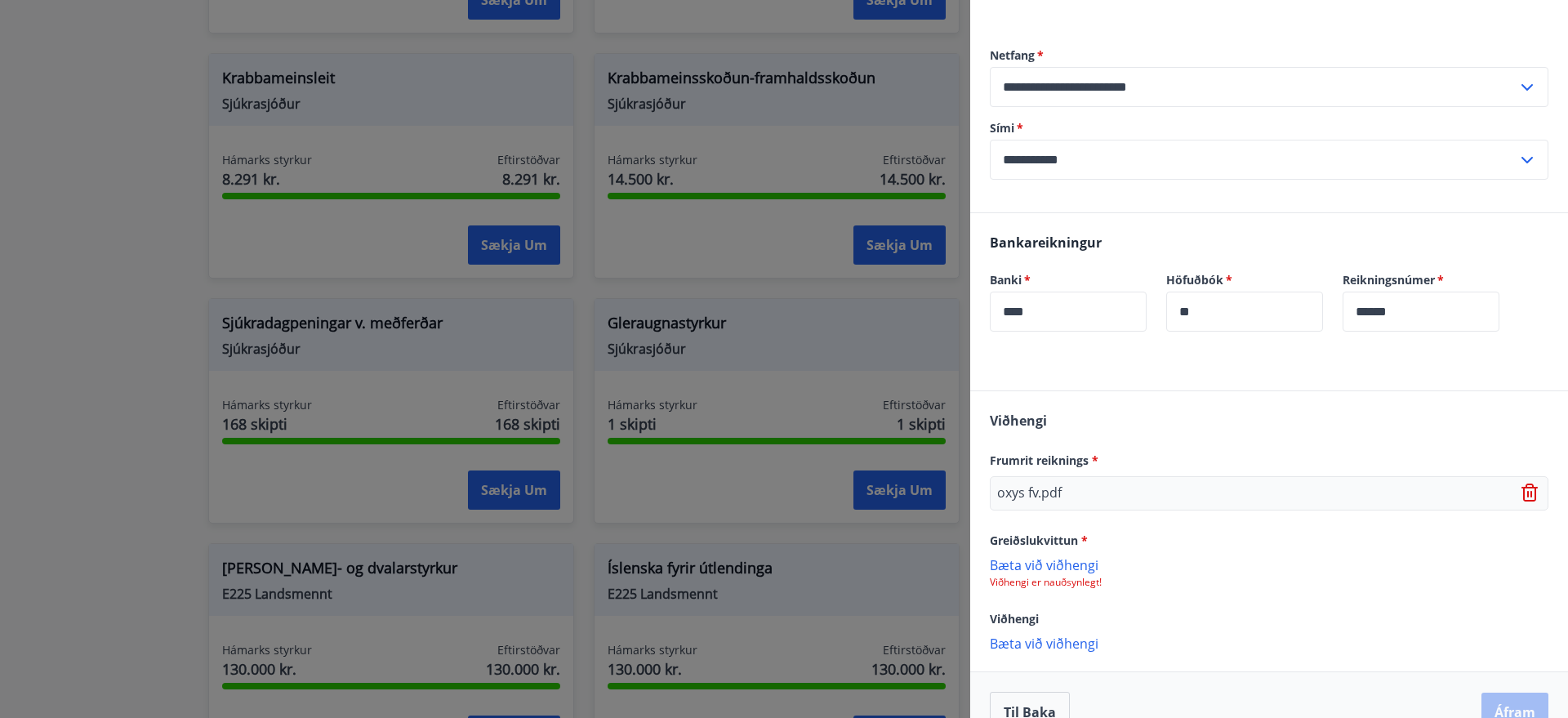
click at [1073, 564] on p "Bæta við viðhengi" at bounding box center [1270, 564] width 559 height 16
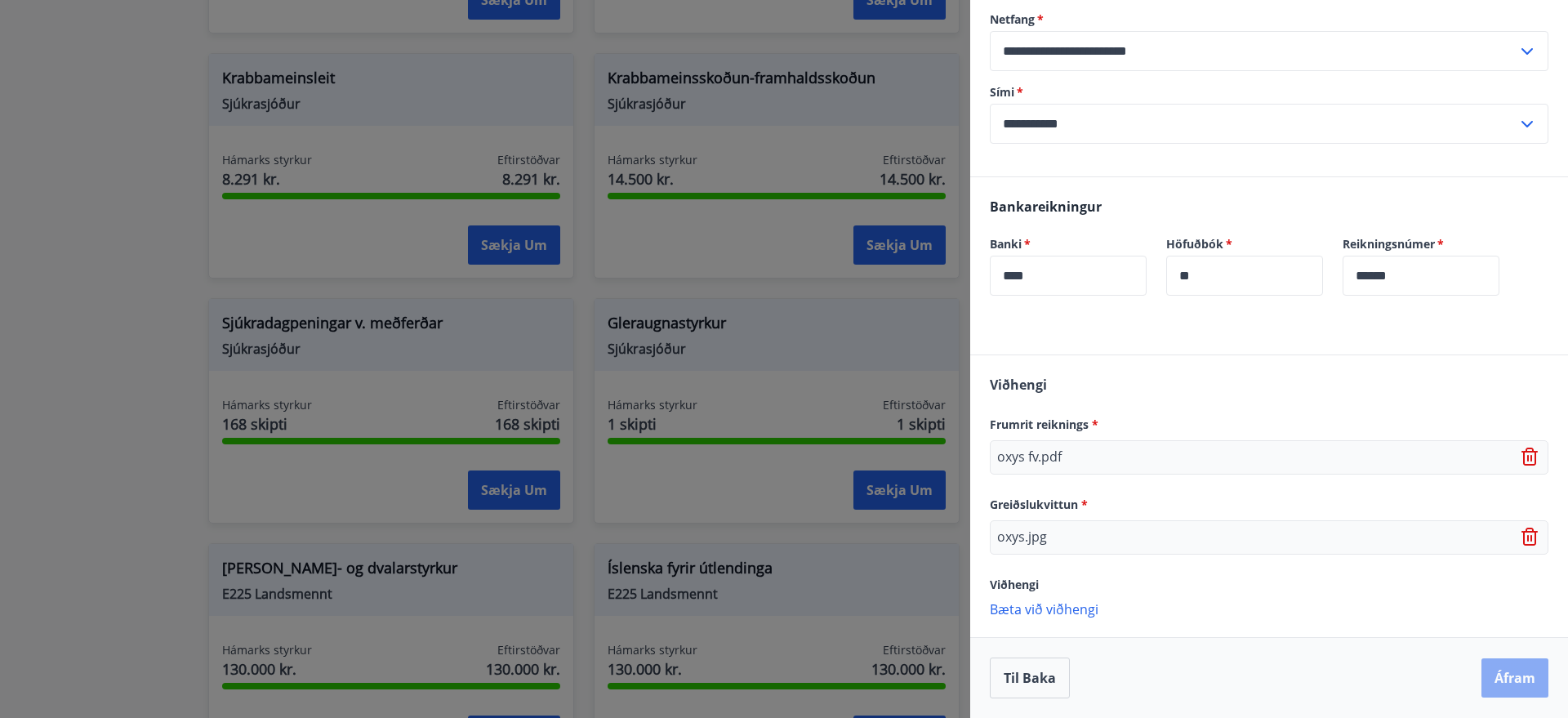
click at [1517, 674] on button "Áfram" at bounding box center [1515, 678] width 67 height 39
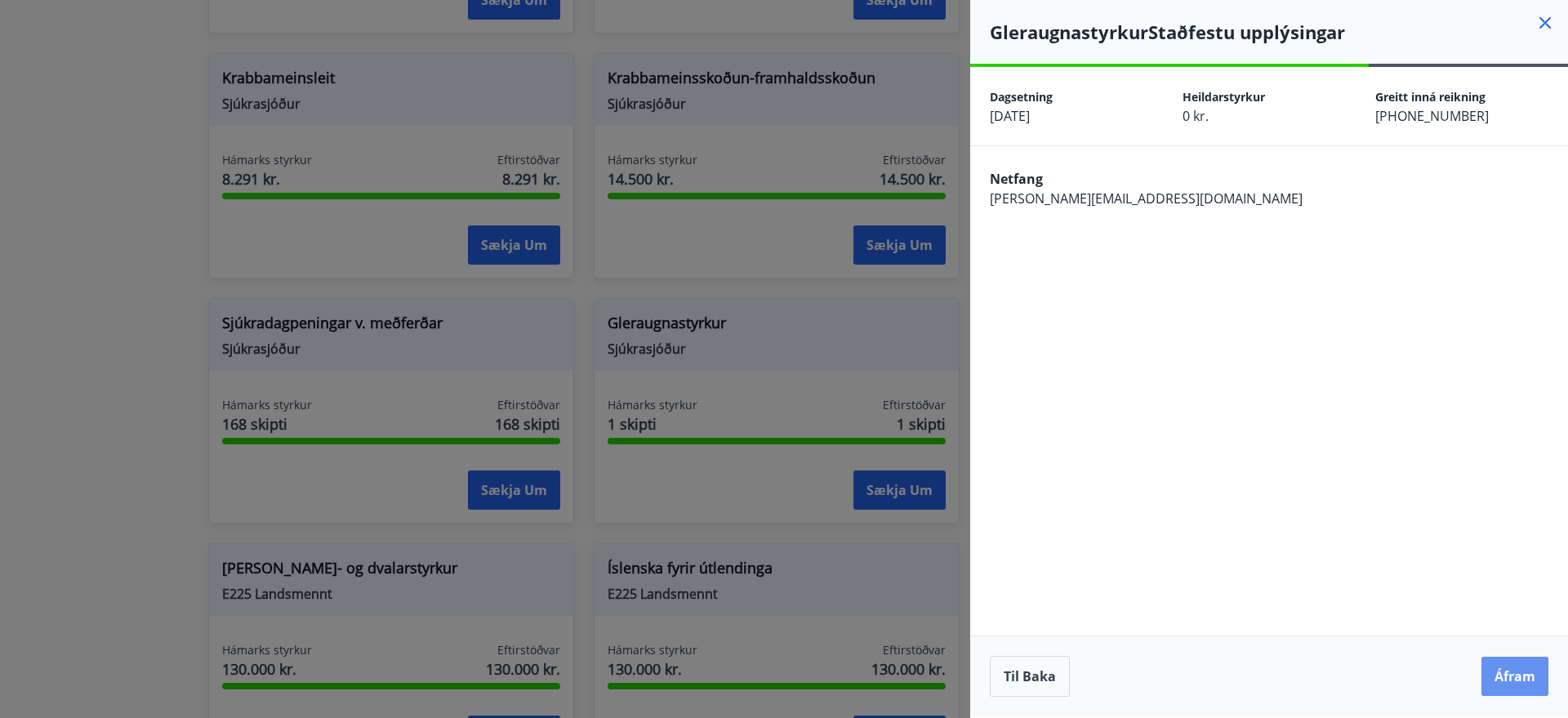
click at [1517, 674] on button "Áfram" at bounding box center [1515, 677] width 67 height 39
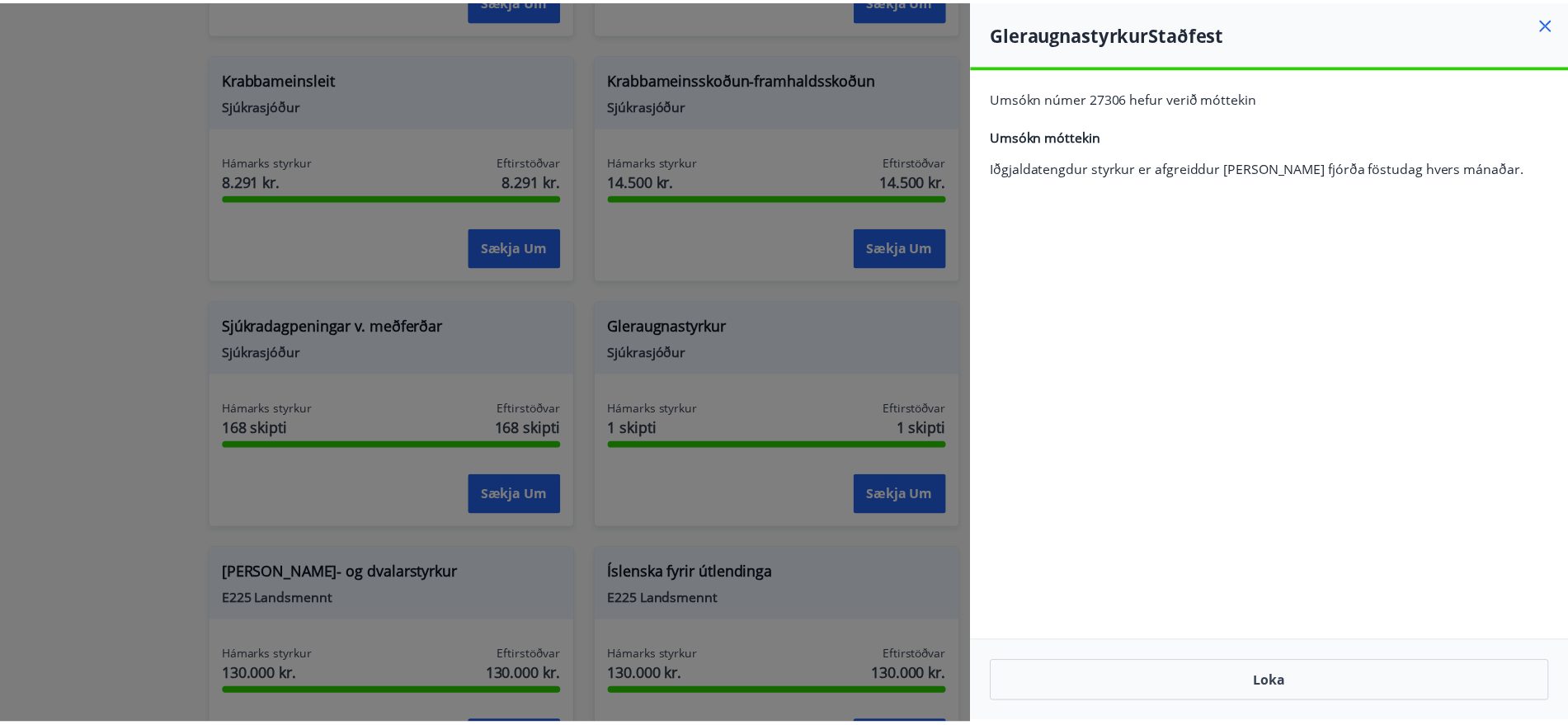
scroll to position [1170, 0]
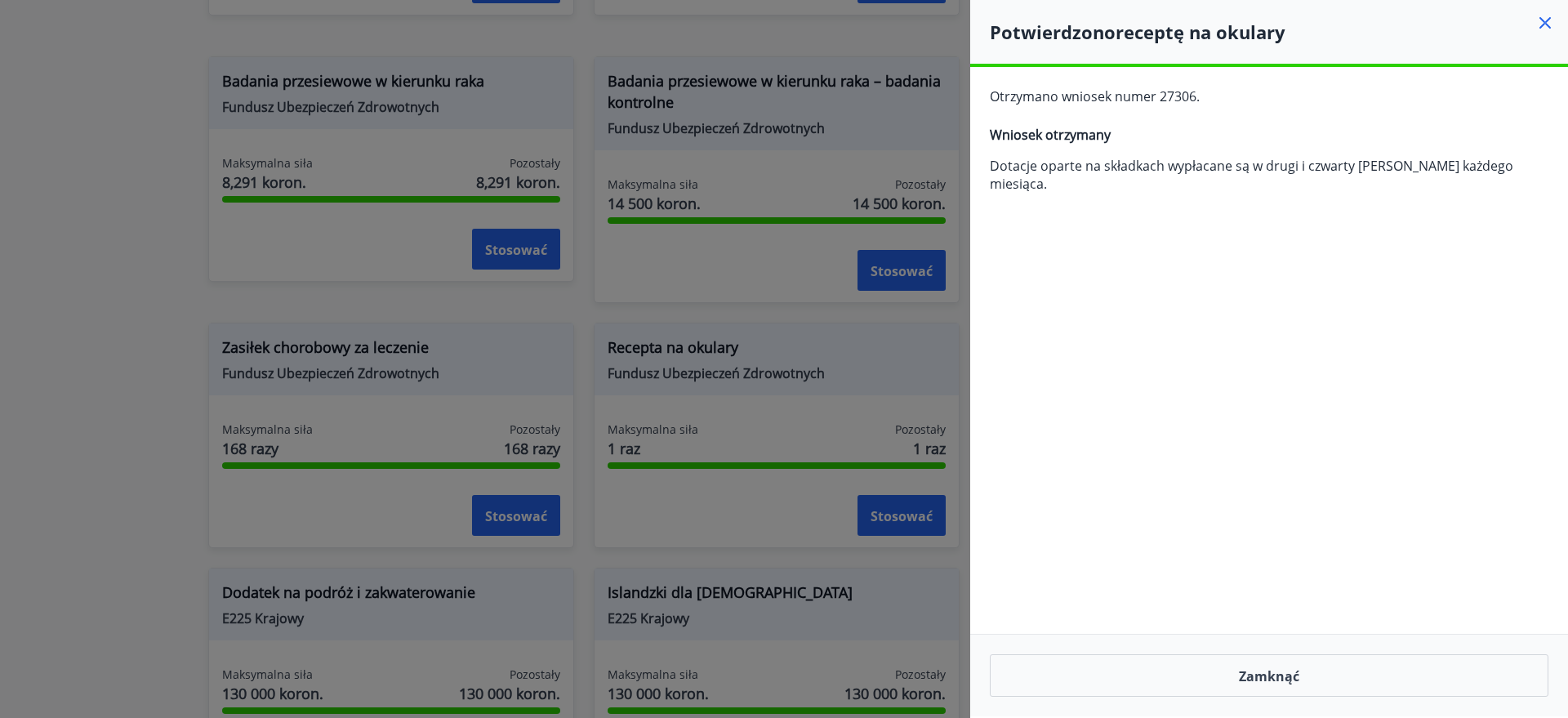
click at [1340, 417] on div "**********" at bounding box center [1270, 391] width 598 height 650
click at [1288, 677] on font "Zamknąć" at bounding box center [1269, 676] width 61 height 18
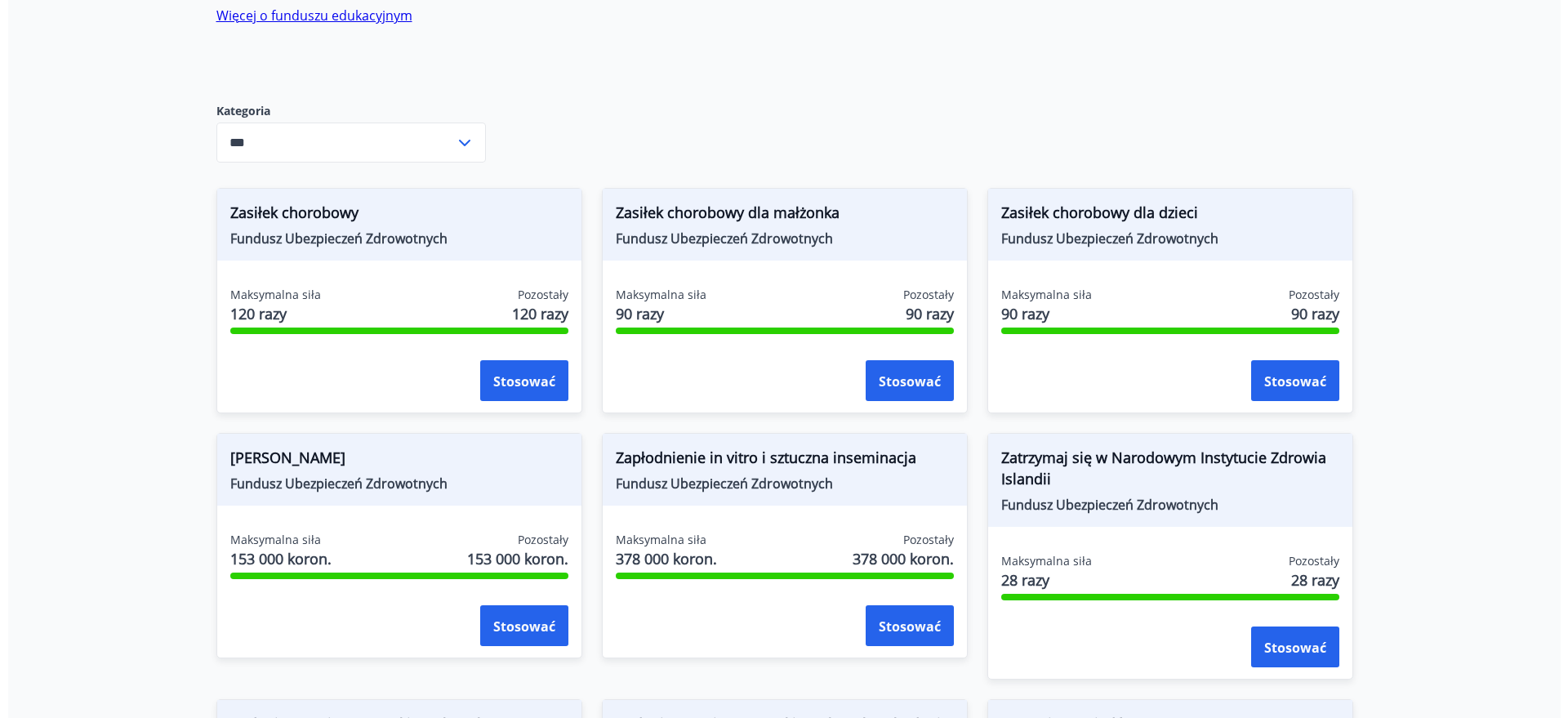
scroll to position [1021, 0]
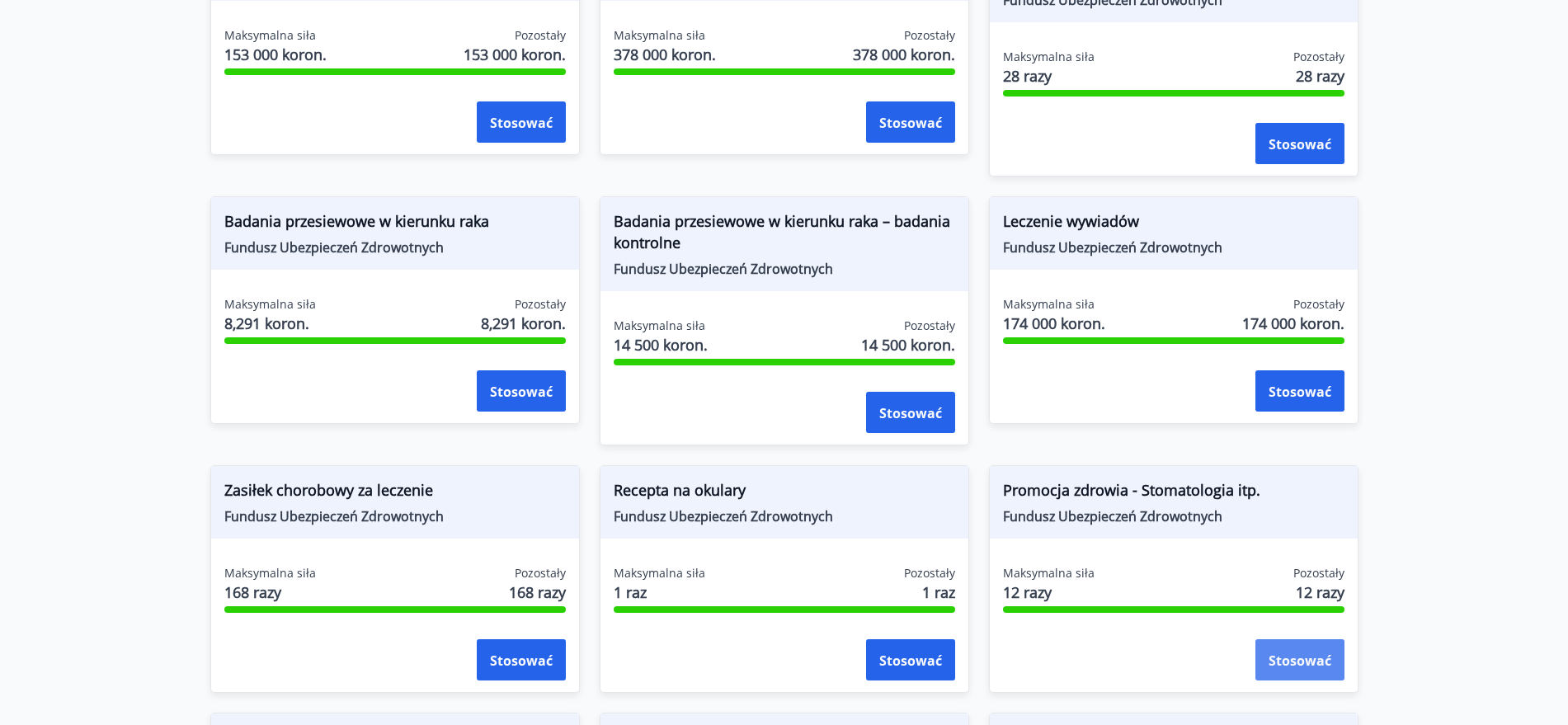
click at [1332, 665] on button "Stosować" at bounding box center [1300, 660] width 89 height 41
